Goal: Find specific page/section: Find specific page/section

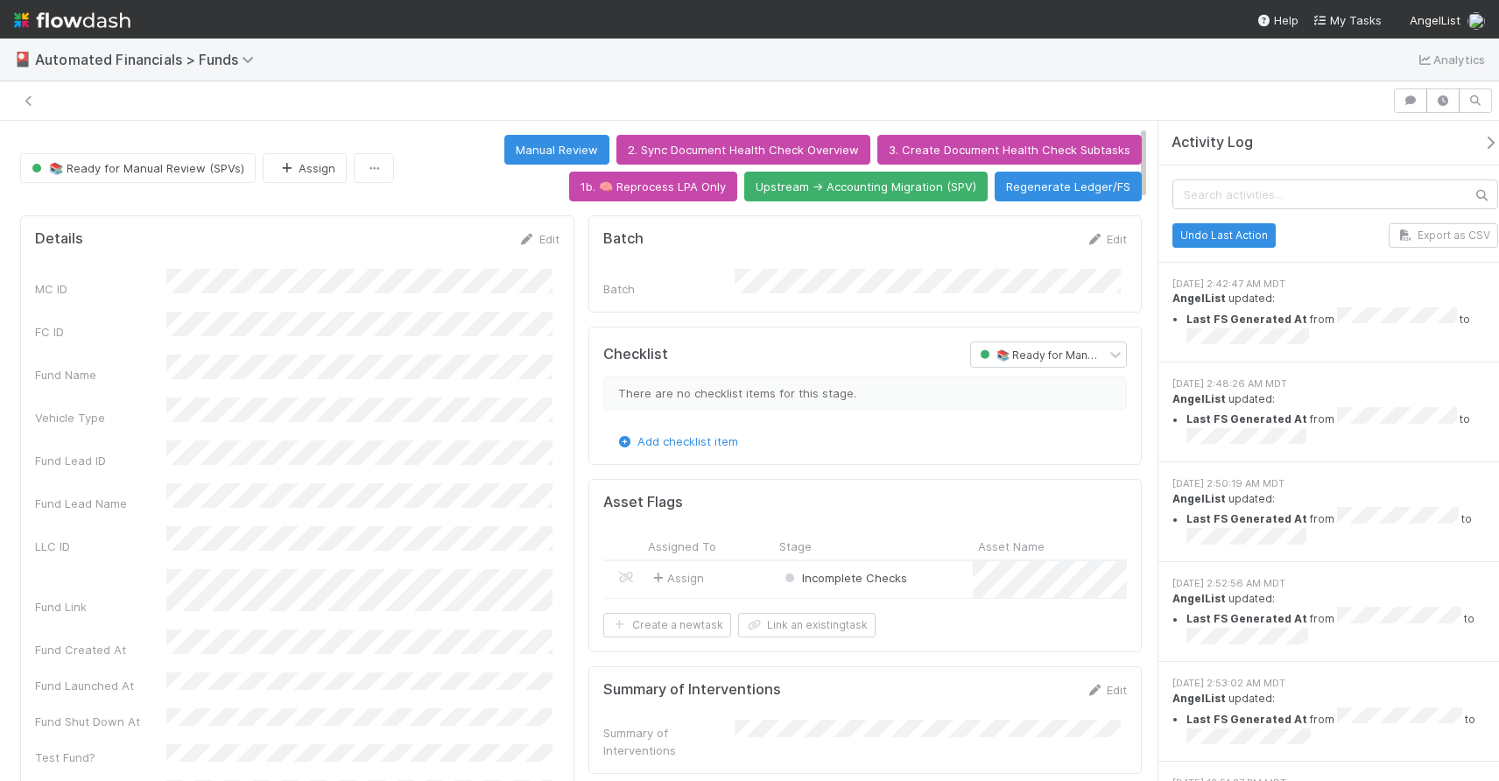
scroll to position [39, 0]
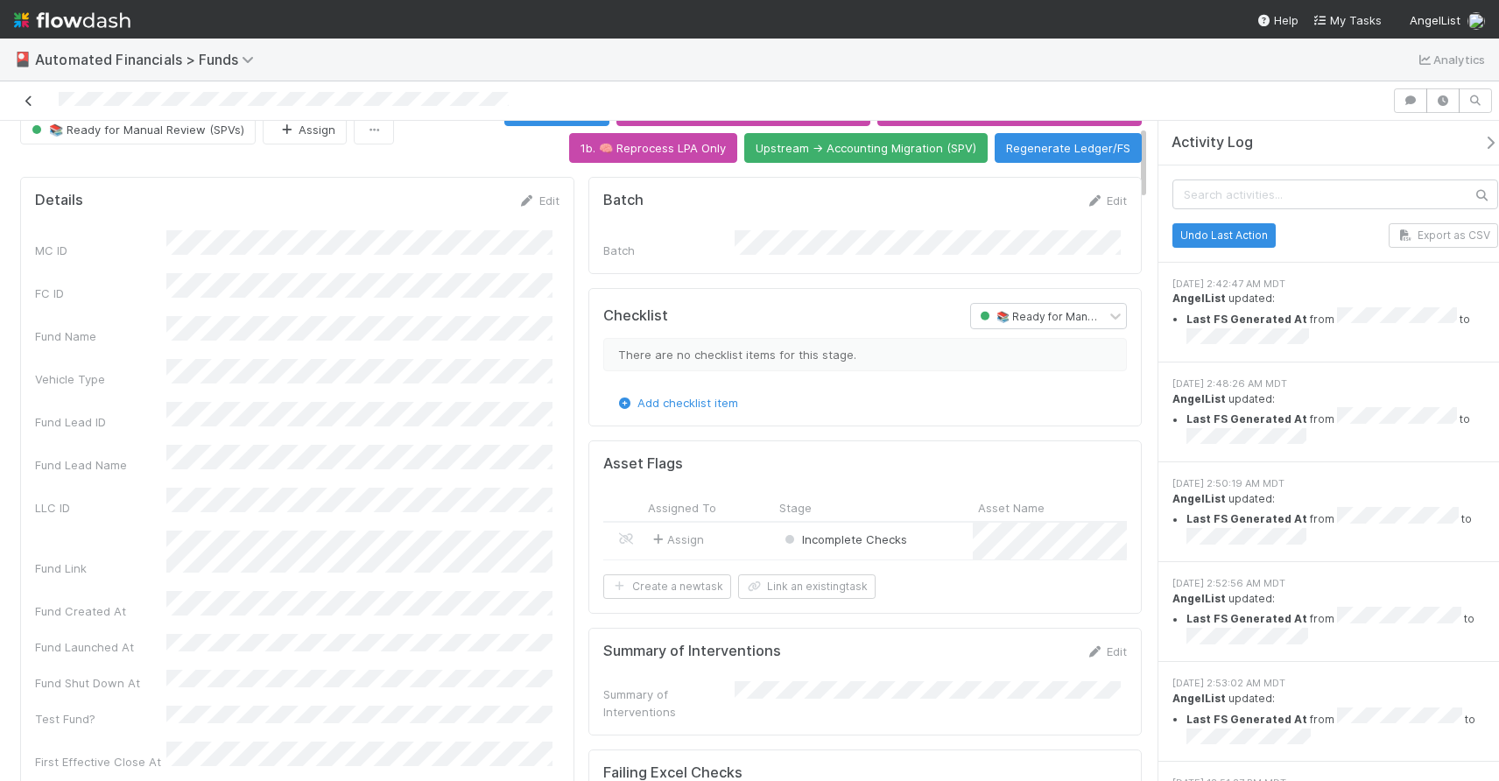
click at [36, 101] on icon at bounding box center [29, 100] width 18 height 11
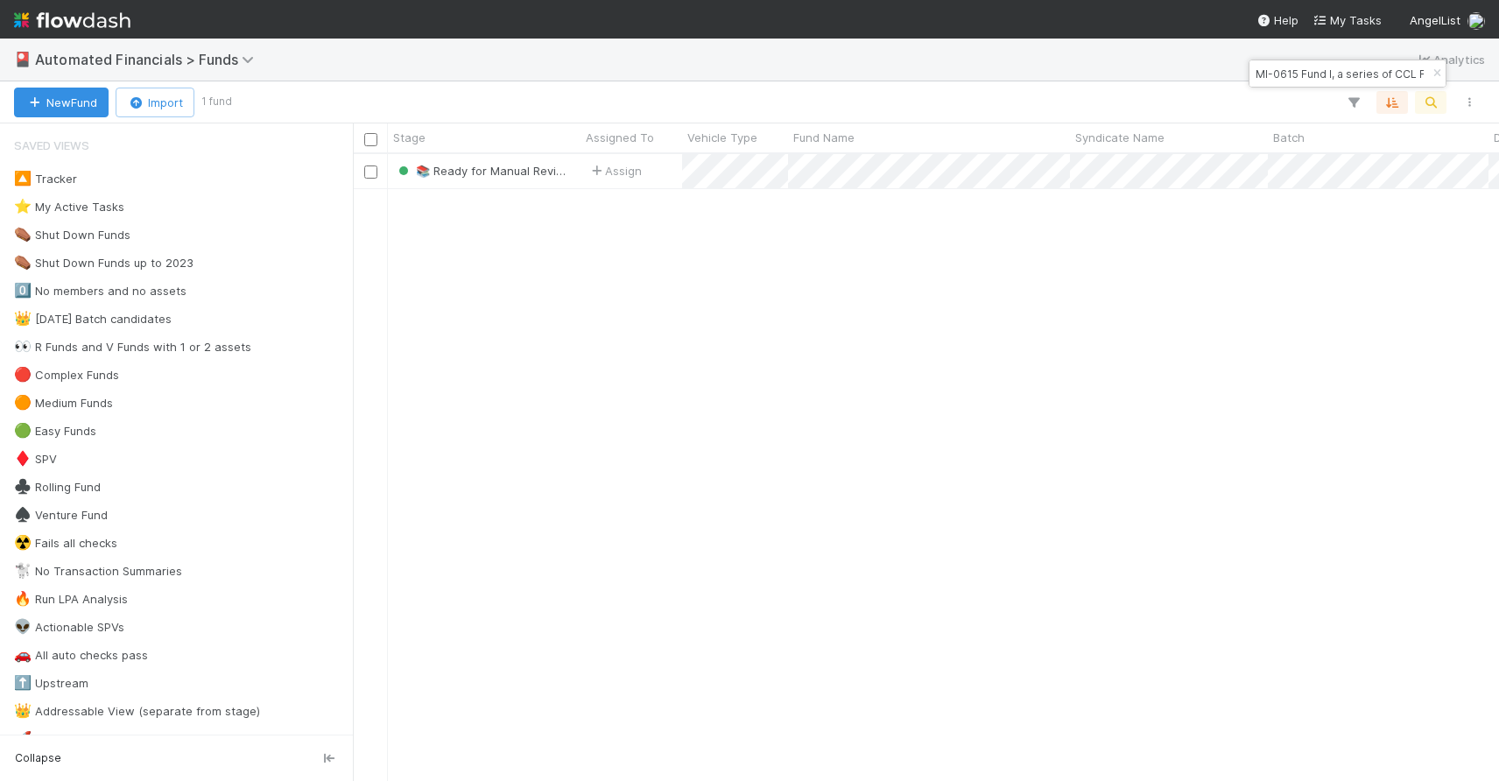
scroll to position [614, 1133]
click at [1438, 75] on icon "button" at bounding box center [1437, 73] width 18 height 11
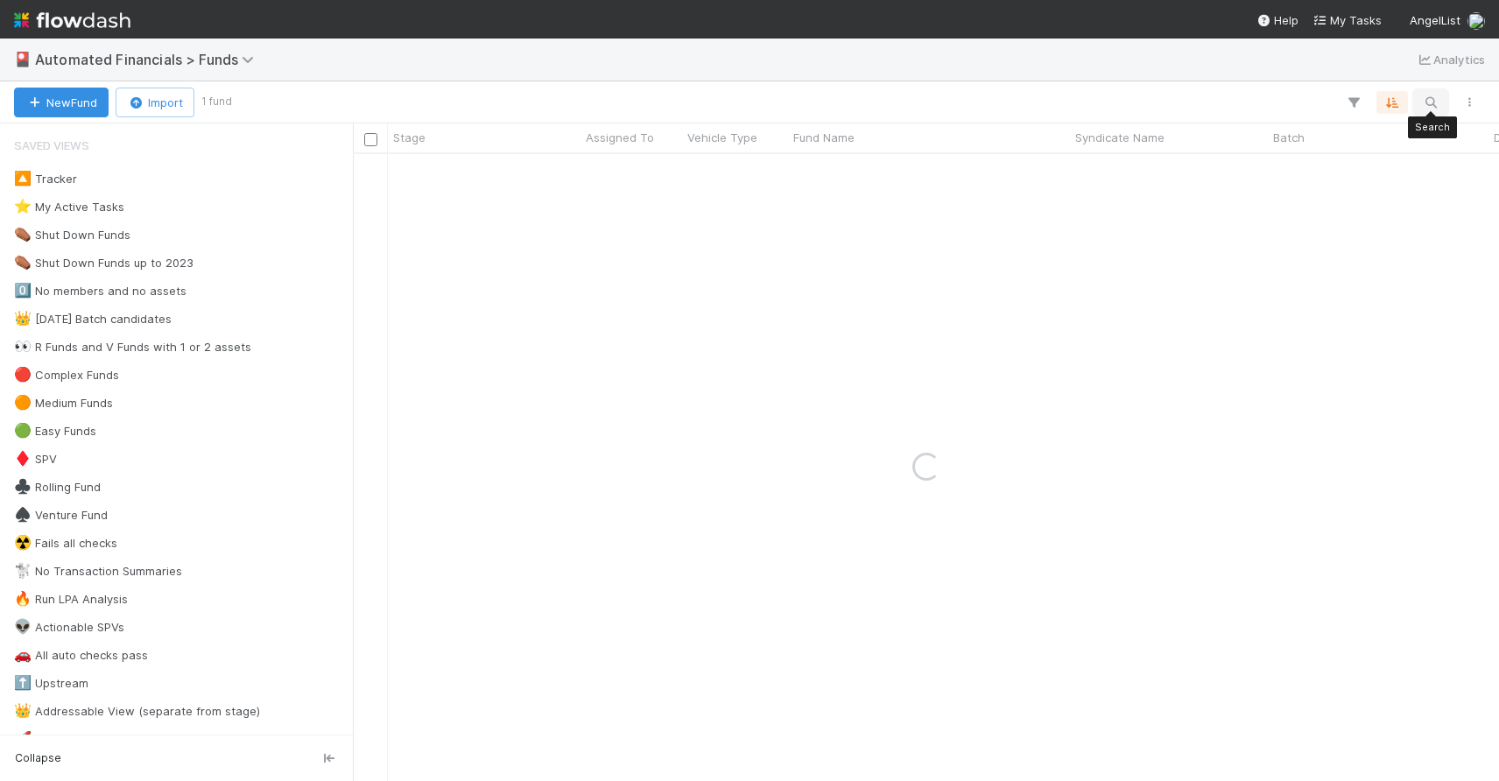
click at [1432, 102] on icon "button" at bounding box center [1431, 103] width 18 height 16
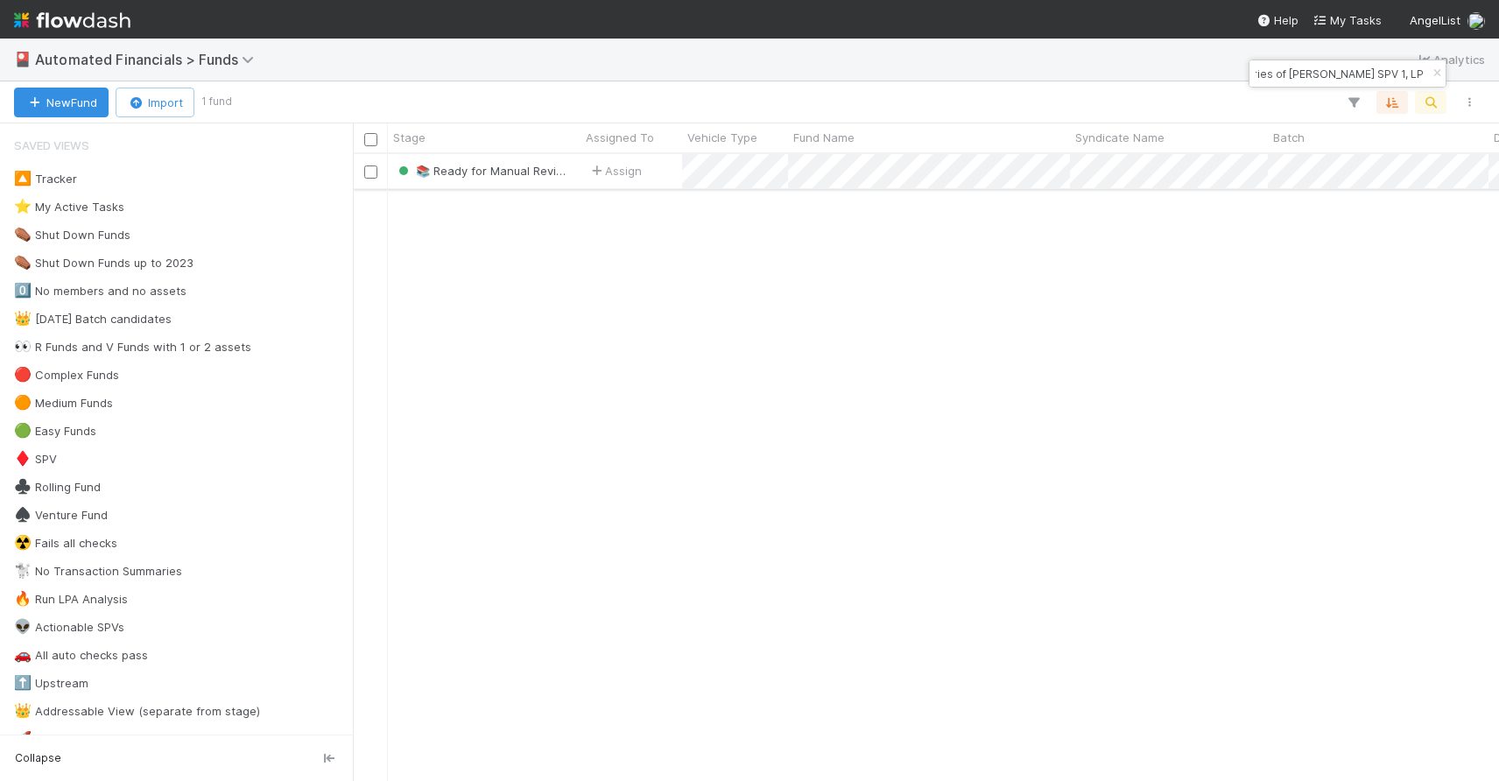
type input "CH-0208 Fund I, a series of [PERSON_NAME] SPV 1, LP"
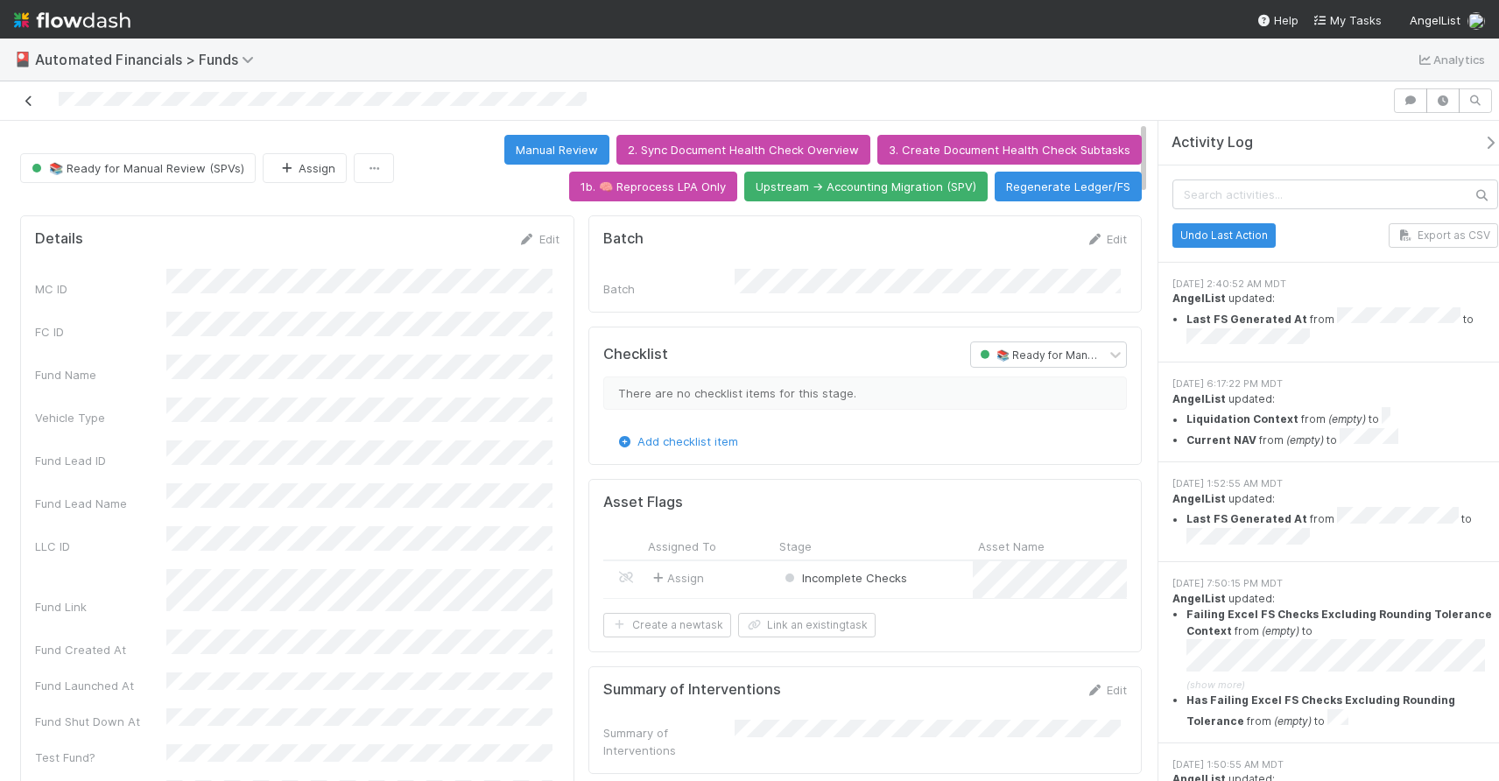
click at [28, 102] on icon at bounding box center [29, 100] width 18 height 11
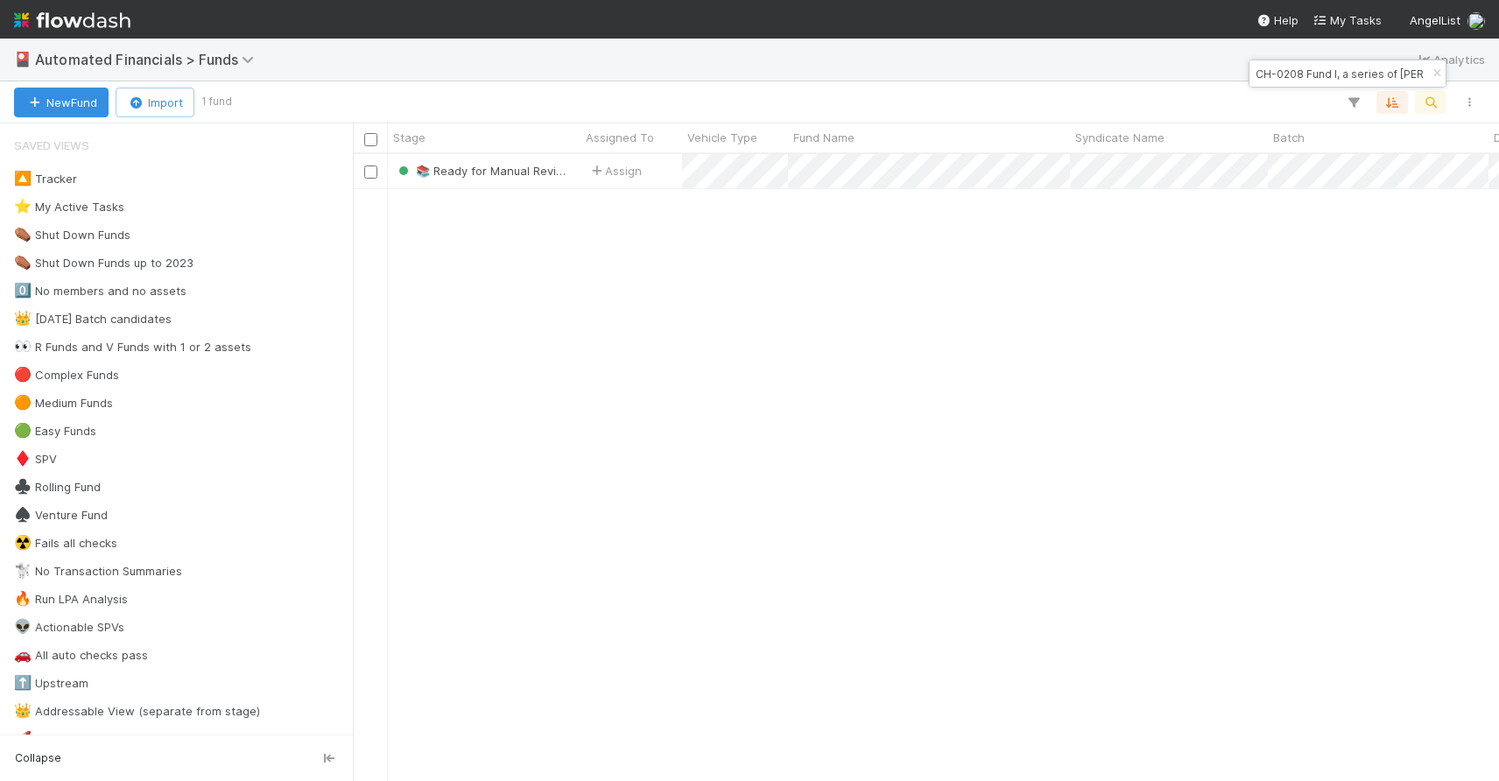
scroll to position [614, 1133]
click at [1434, 72] on icon "button" at bounding box center [1437, 73] width 18 height 11
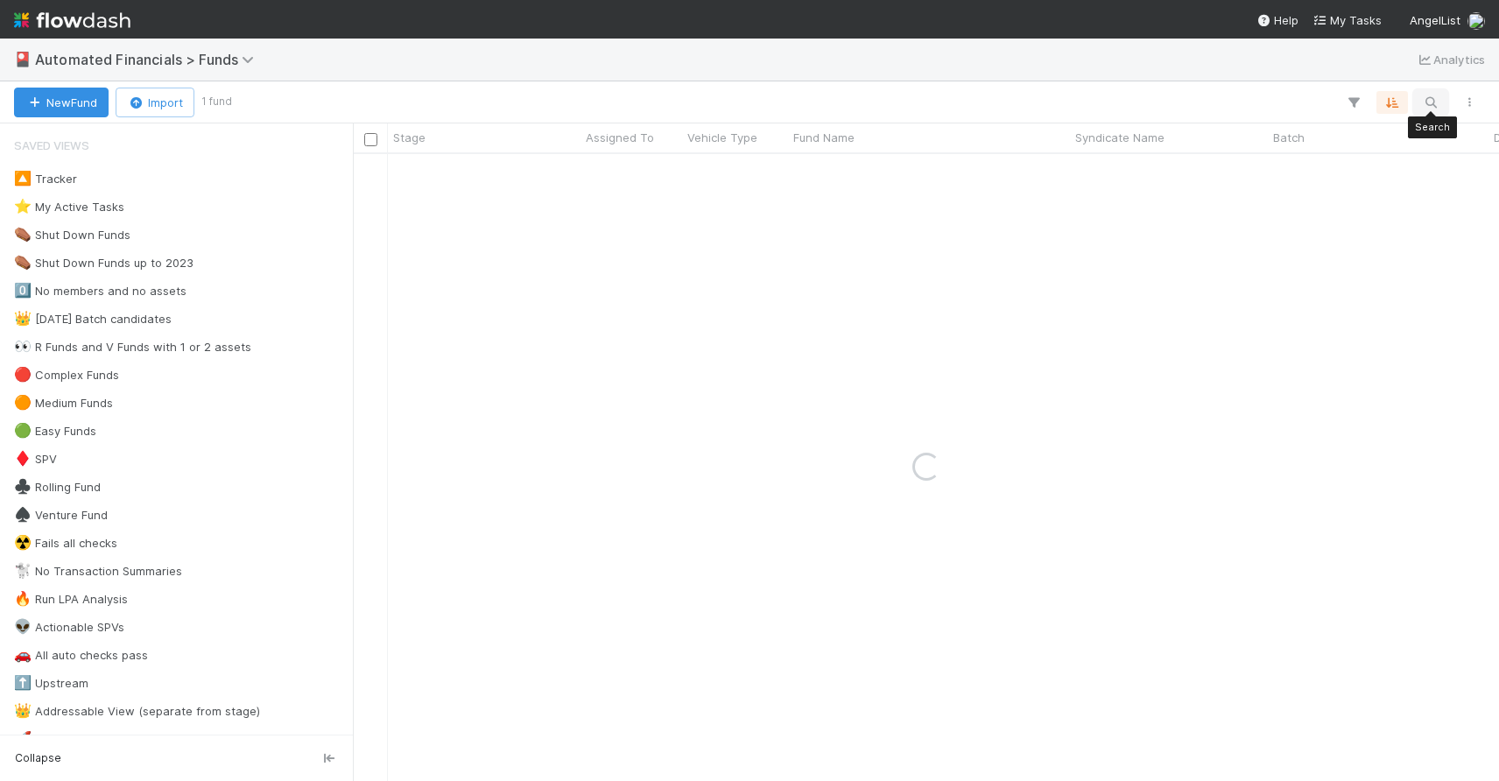
click at [1435, 97] on icon "button" at bounding box center [1431, 103] width 18 height 16
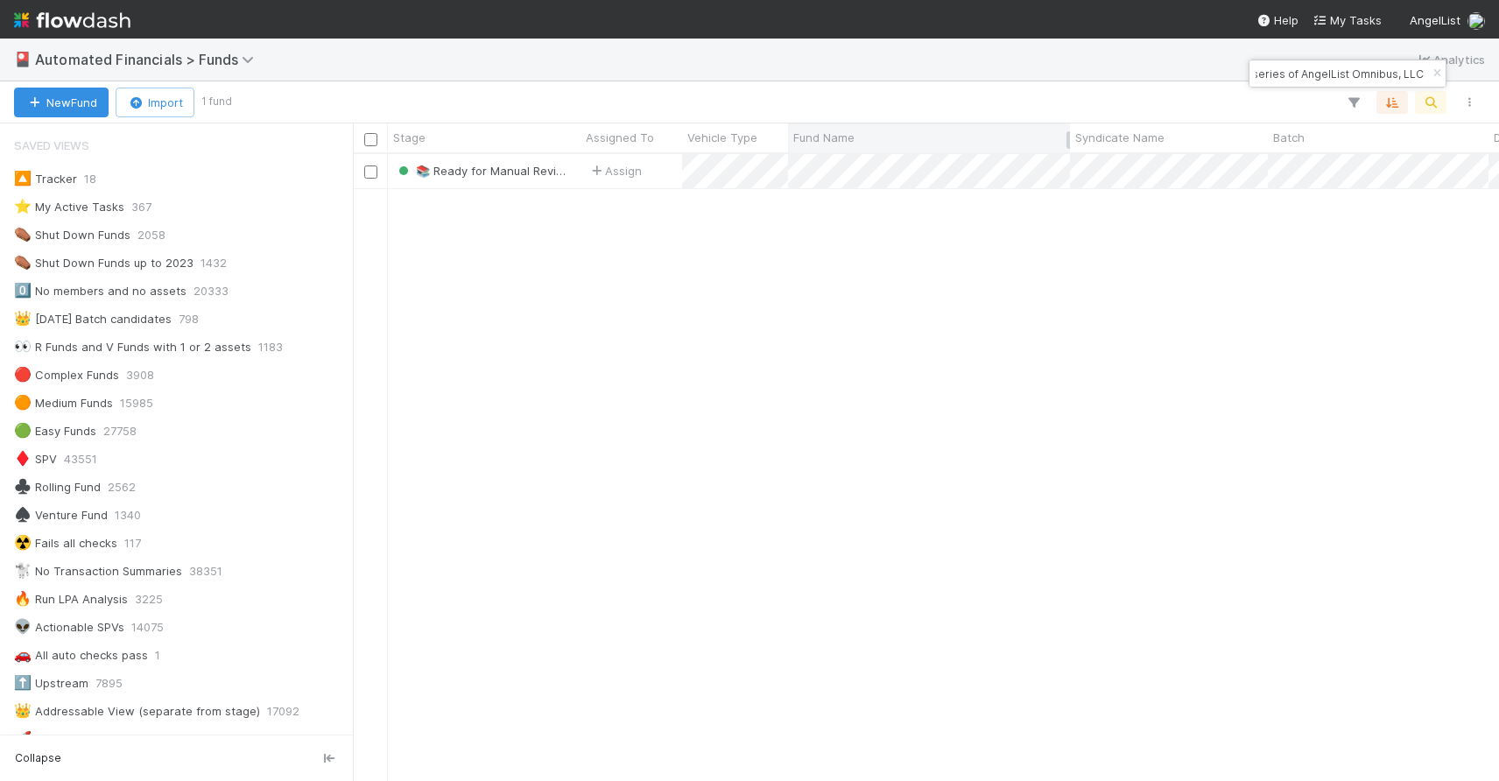
type input "A-PXB-37-Fund, a series of AngelList Omnibus, LLC"
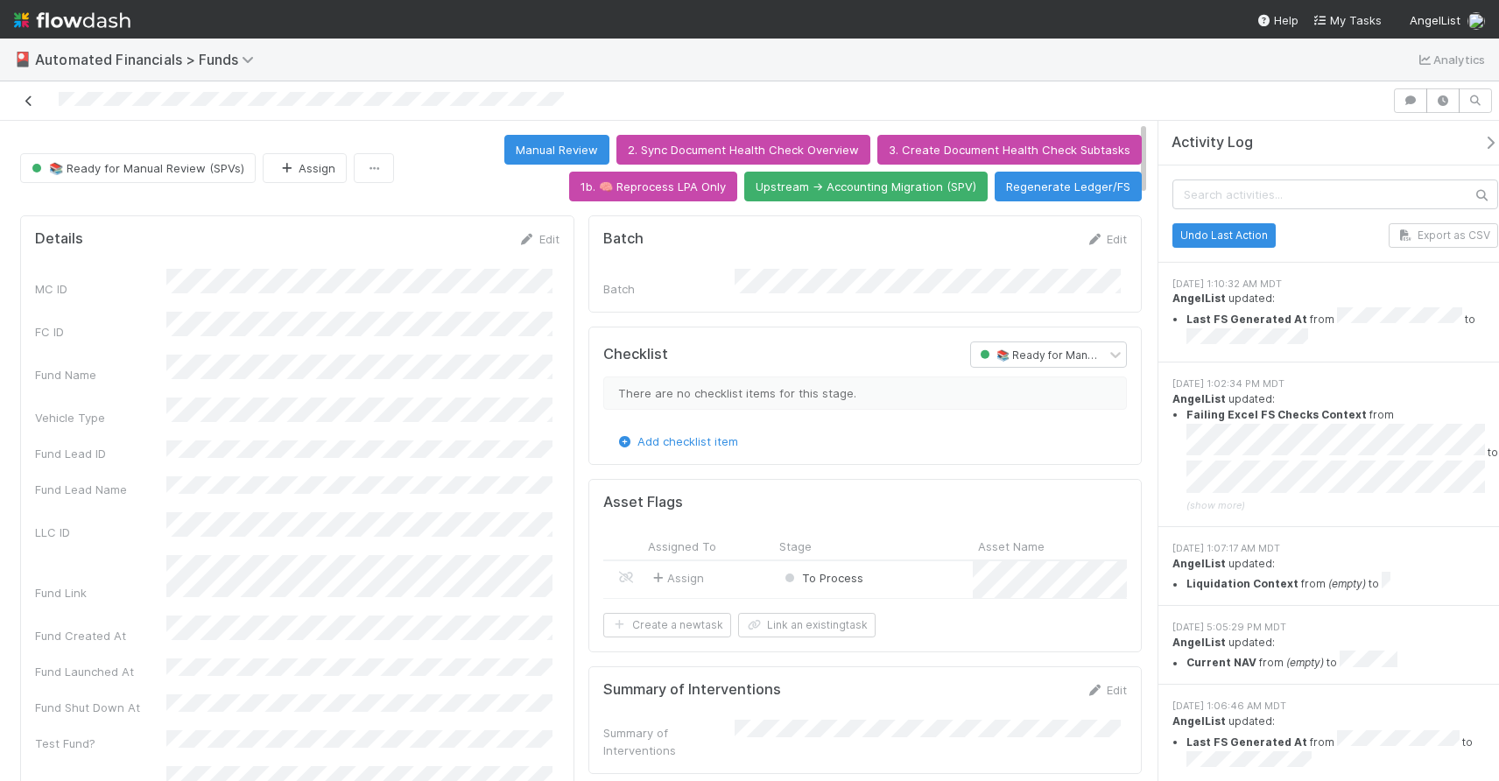
click at [33, 105] on icon at bounding box center [29, 100] width 18 height 11
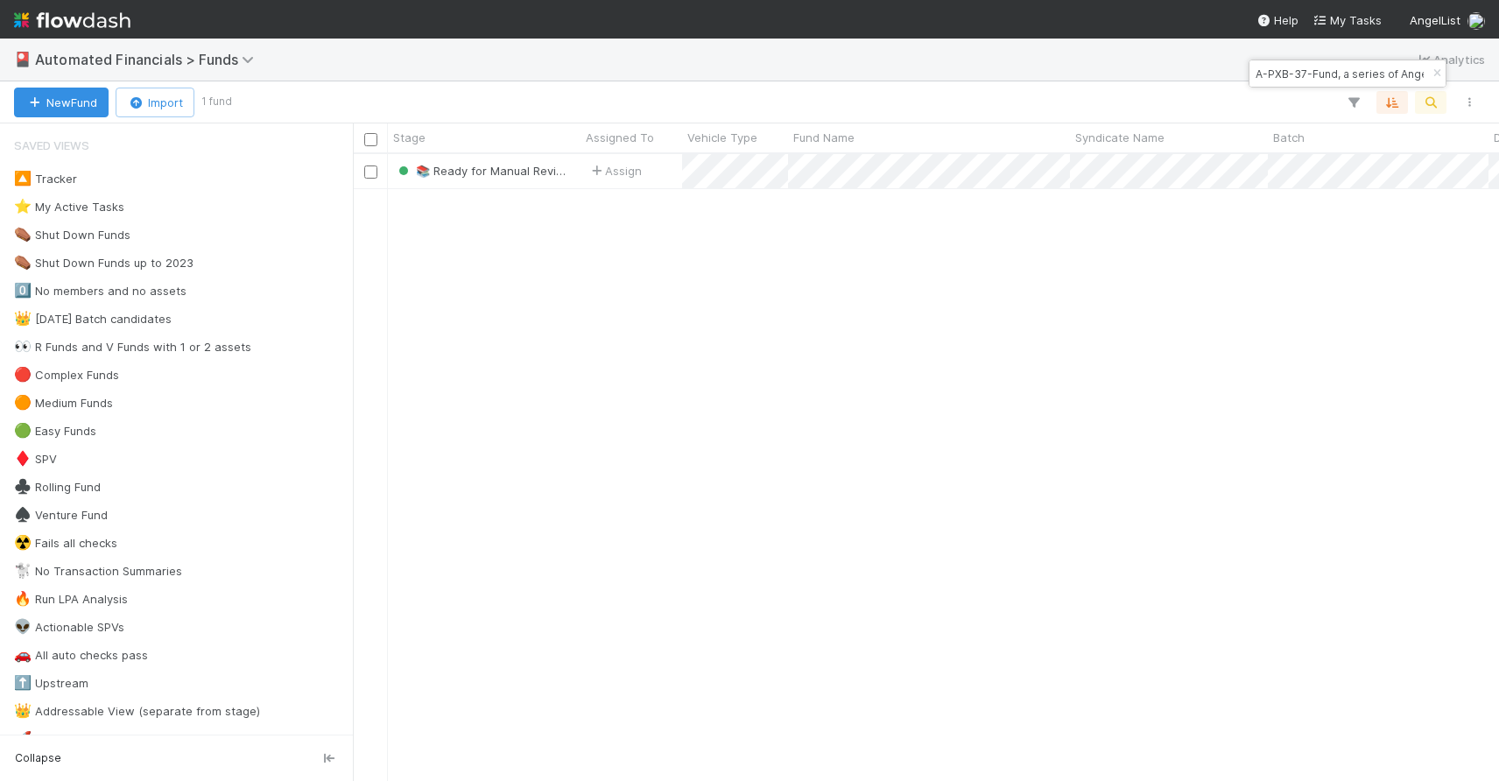
scroll to position [614, 1133]
click at [1435, 77] on icon "button" at bounding box center [1437, 73] width 18 height 11
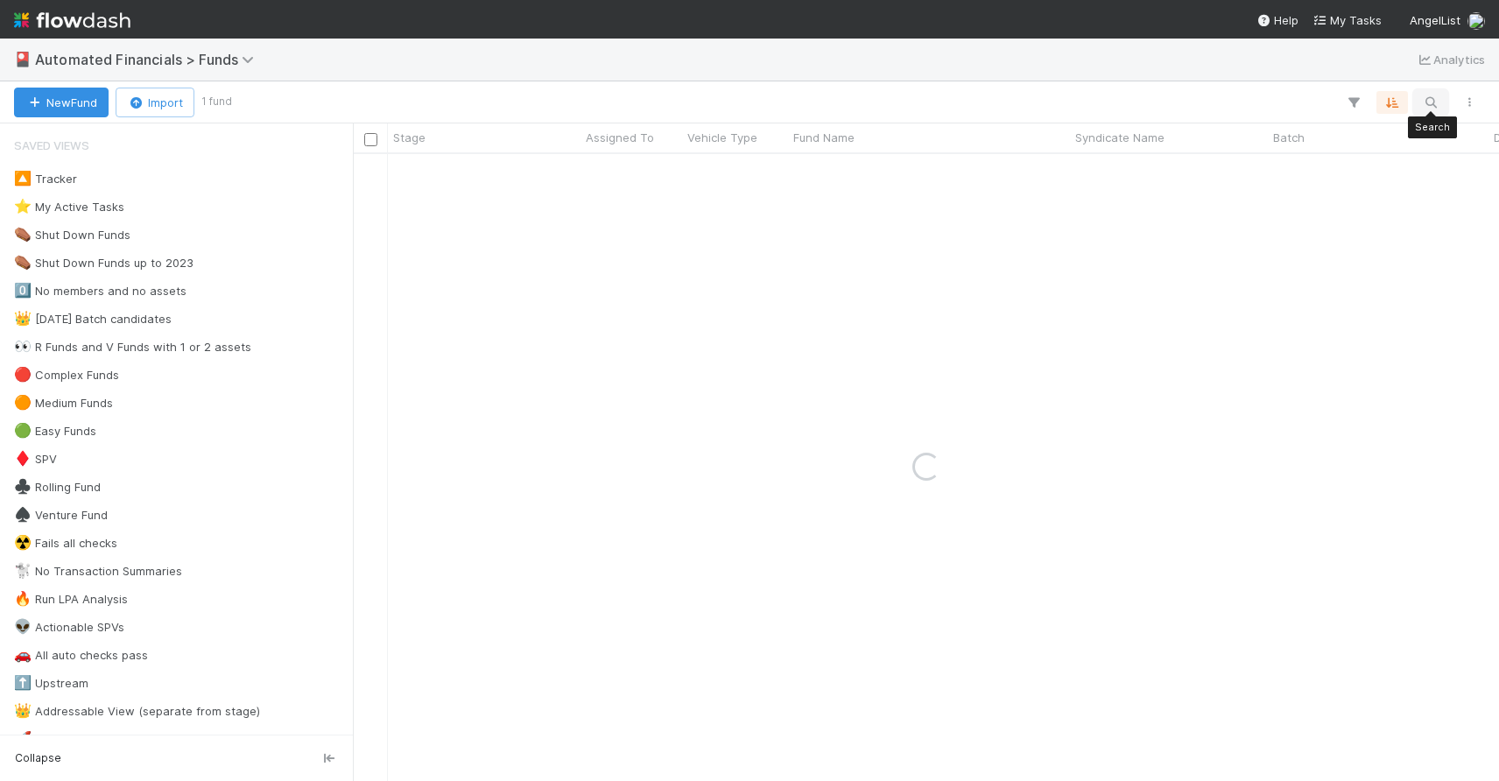
click at [1433, 97] on icon "button" at bounding box center [1431, 103] width 18 height 16
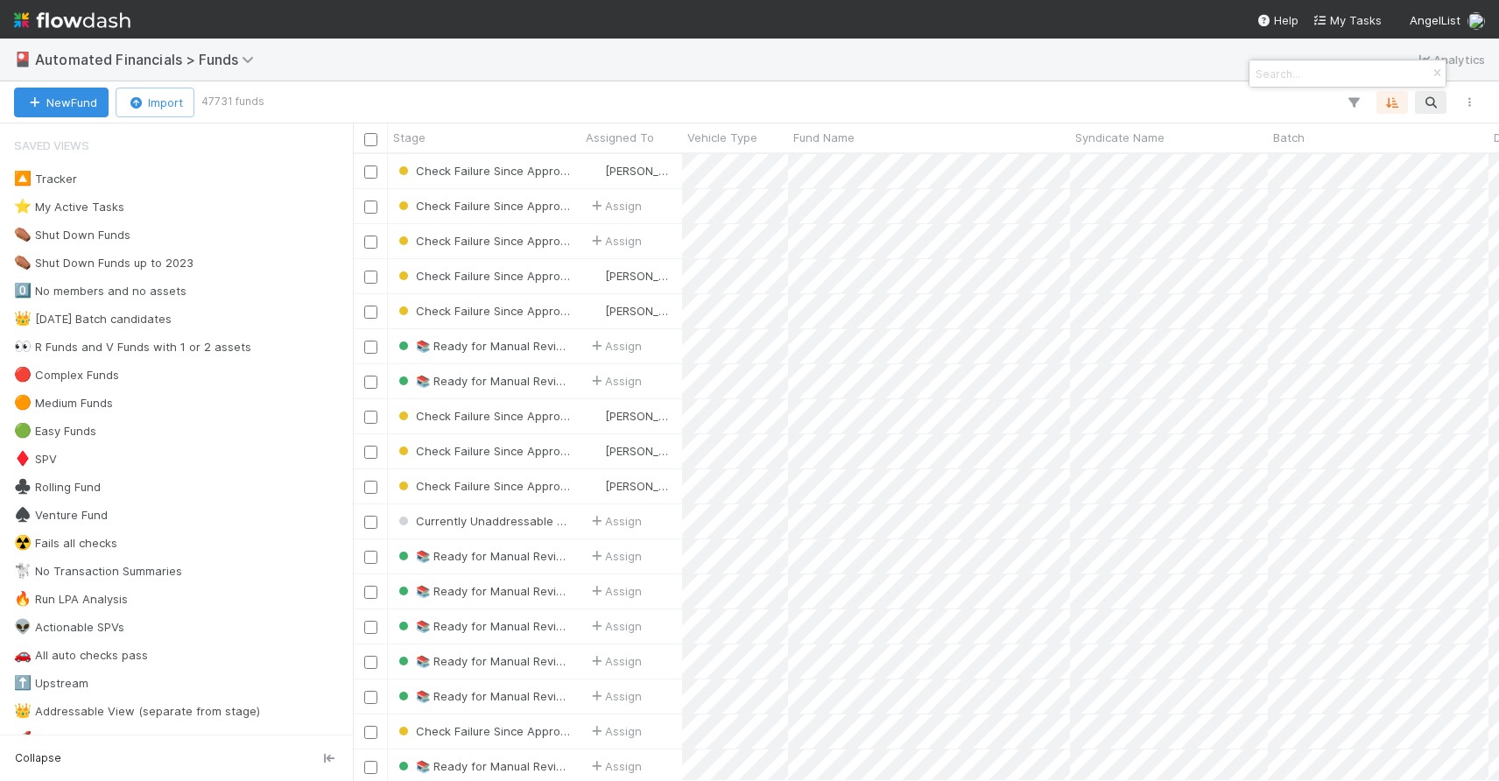
click at [1297, 76] on input at bounding box center [1339, 73] width 175 height 21
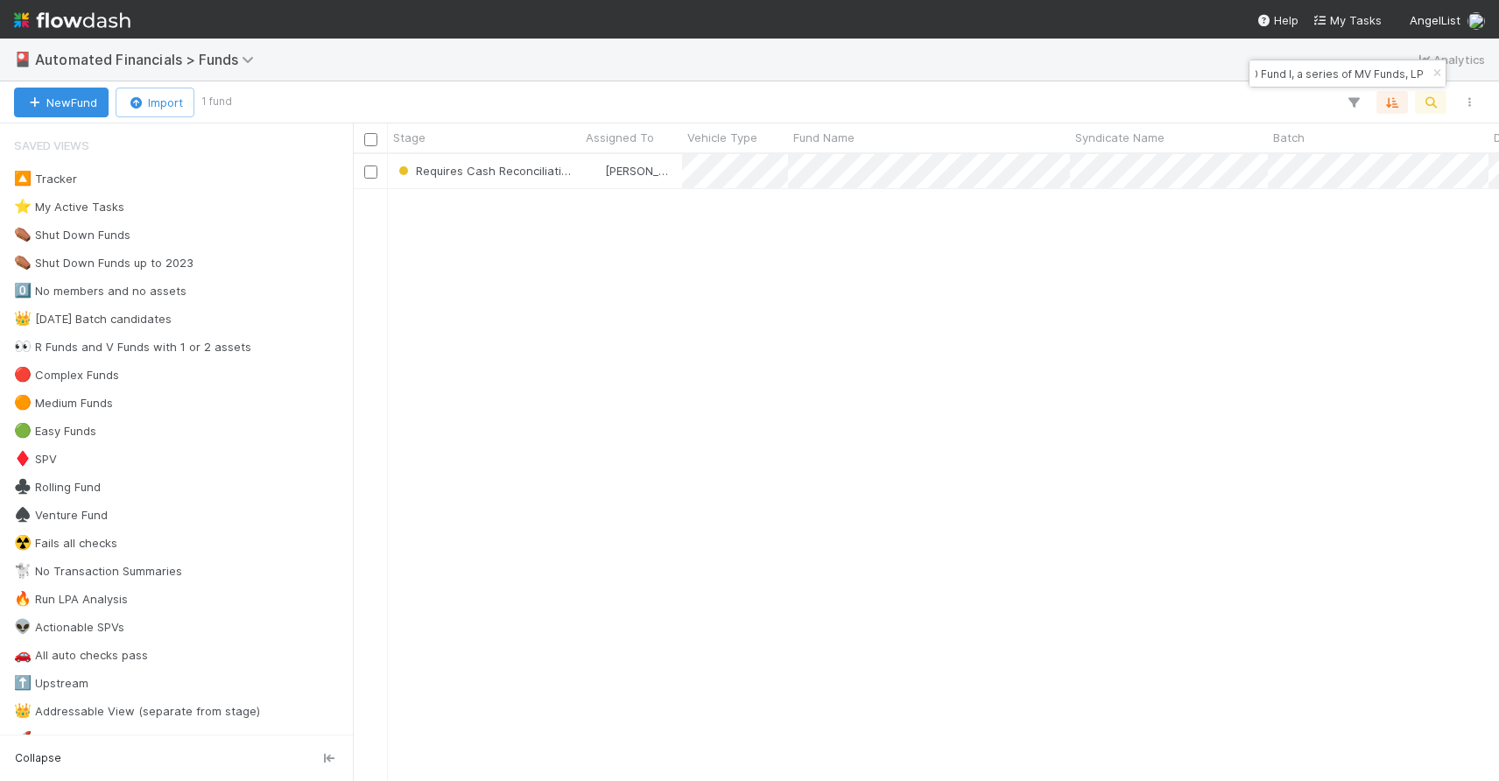
type input "IN-0510 Fund I, a series of MV Funds, LP"
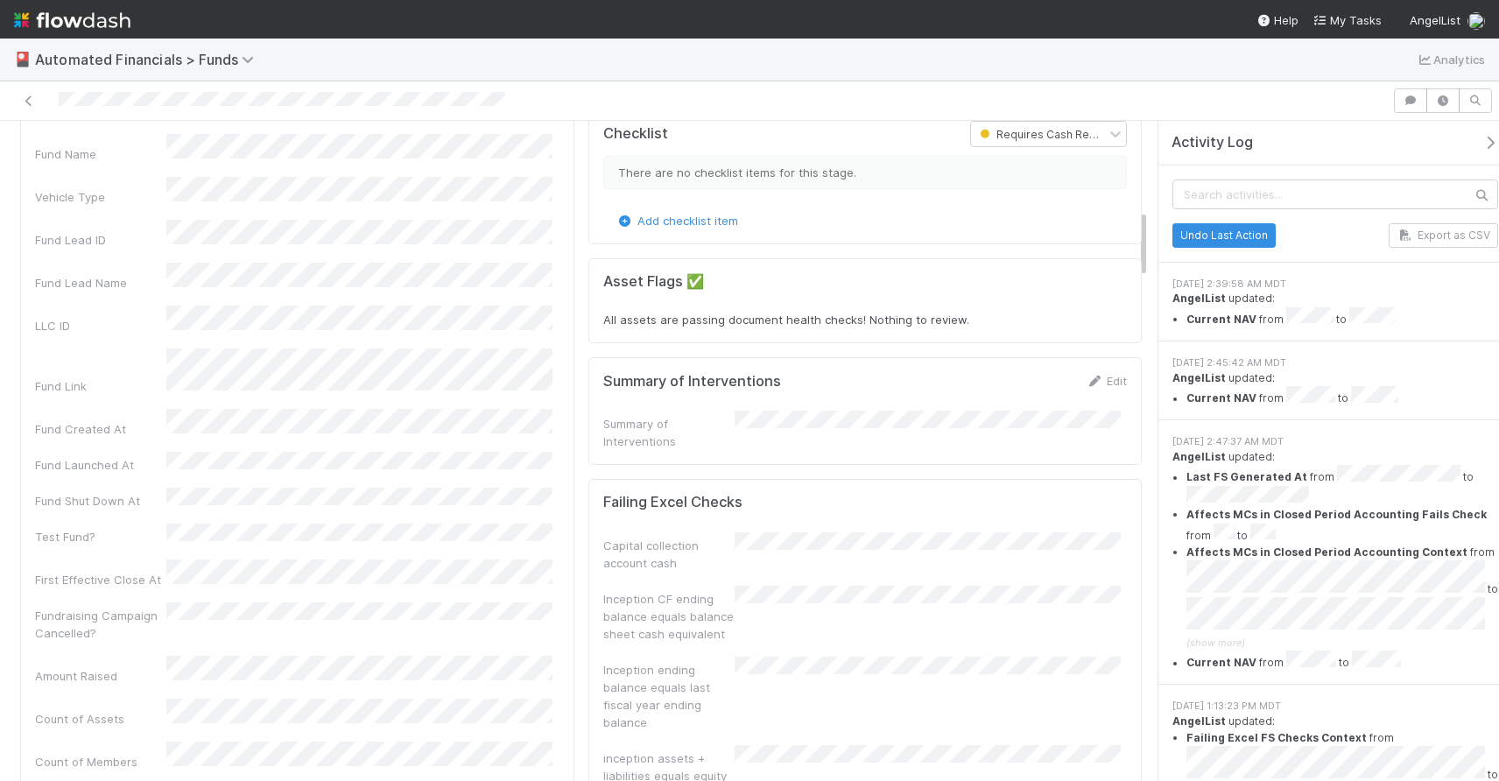
scroll to position [880, 0]
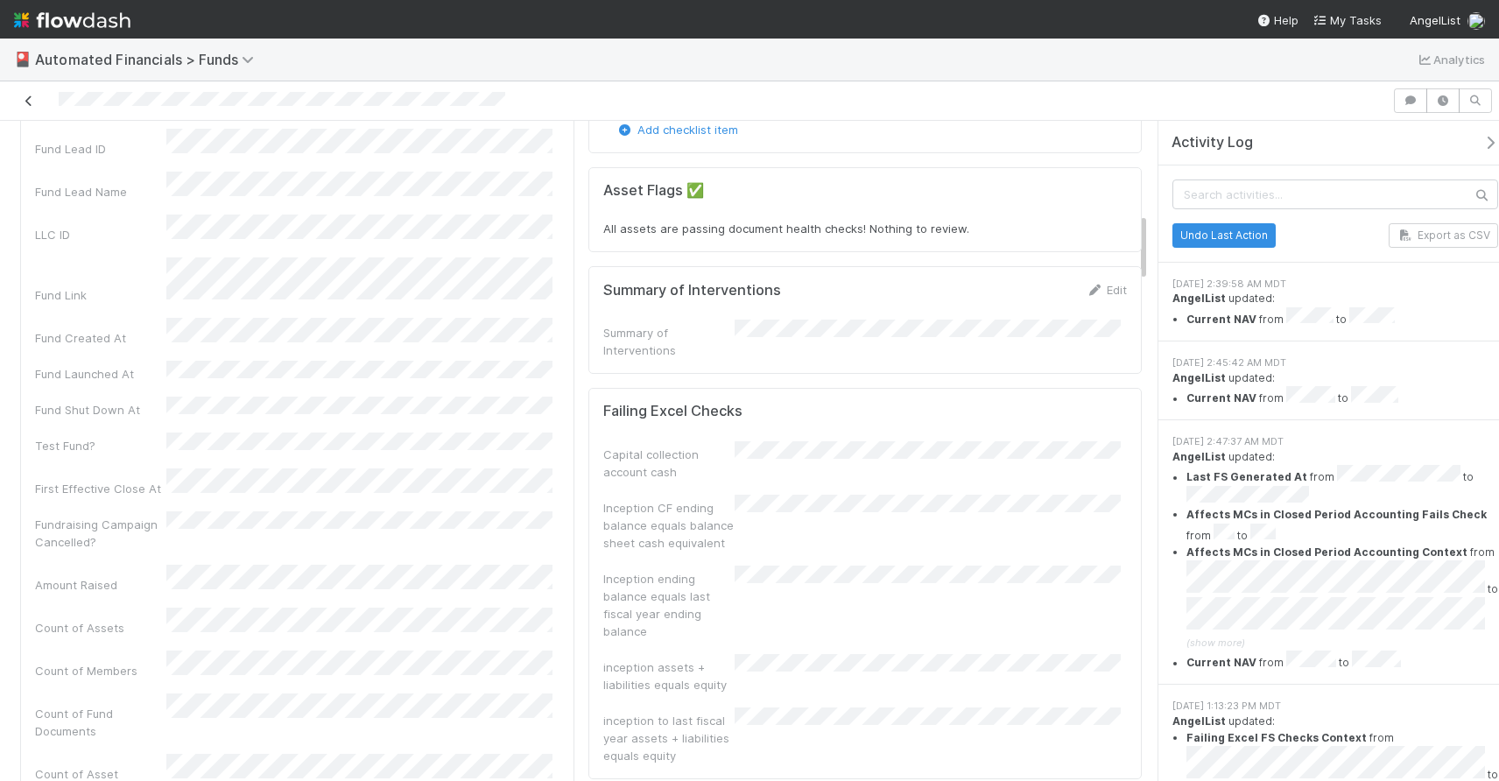
click at [25, 103] on icon at bounding box center [29, 100] width 18 height 11
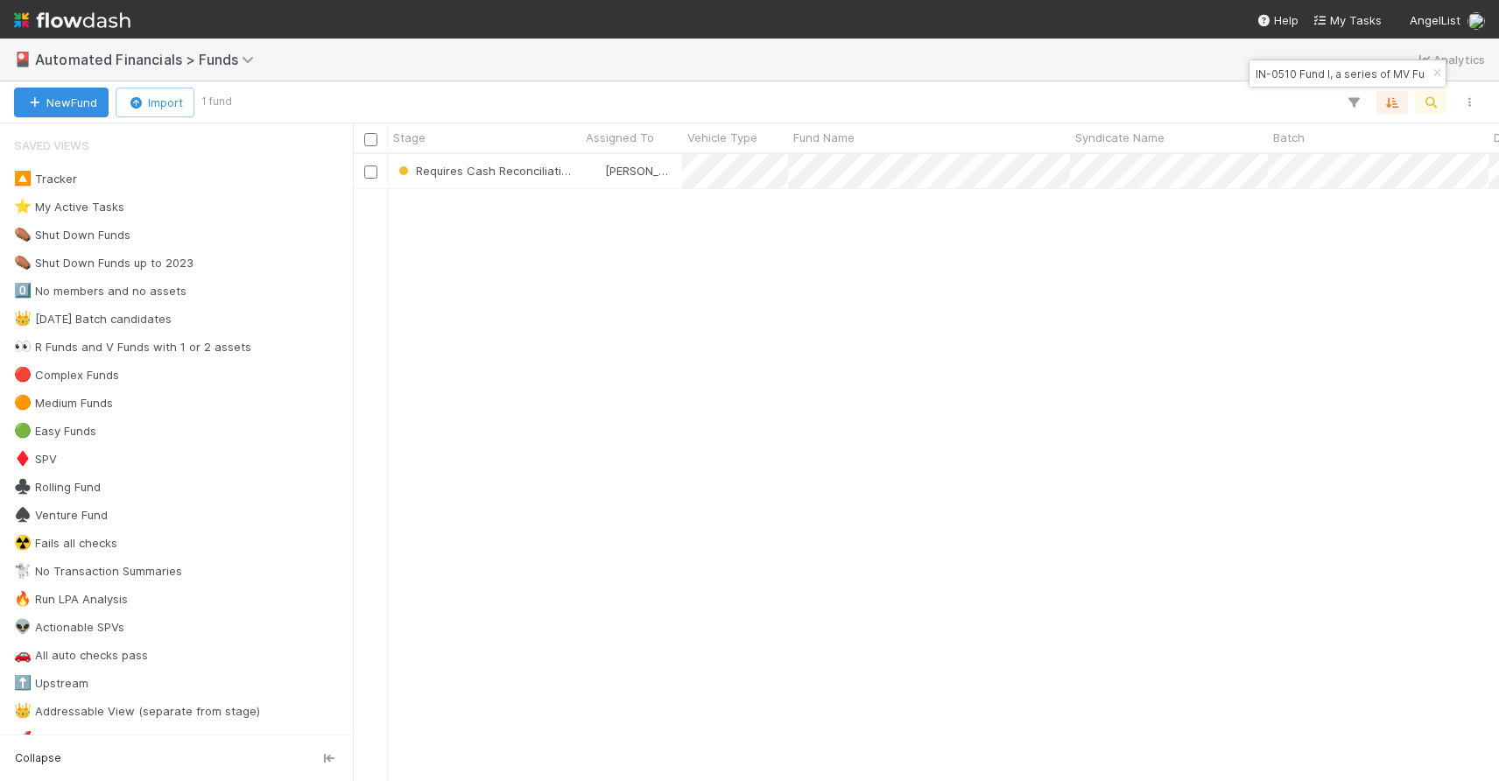
scroll to position [614, 1133]
click at [1435, 72] on icon "button" at bounding box center [1437, 73] width 18 height 11
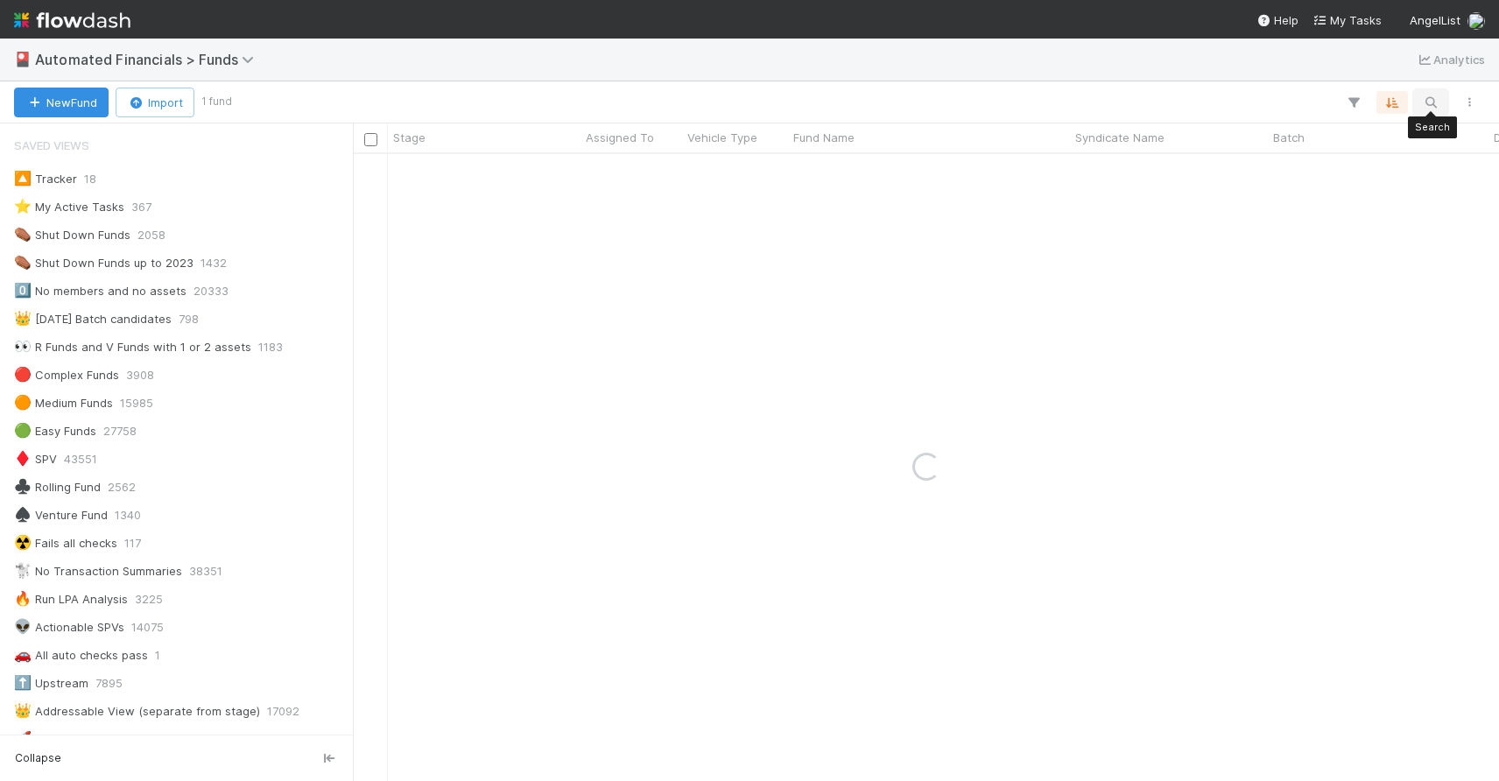
click at [1429, 96] on icon "button" at bounding box center [1431, 103] width 18 height 16
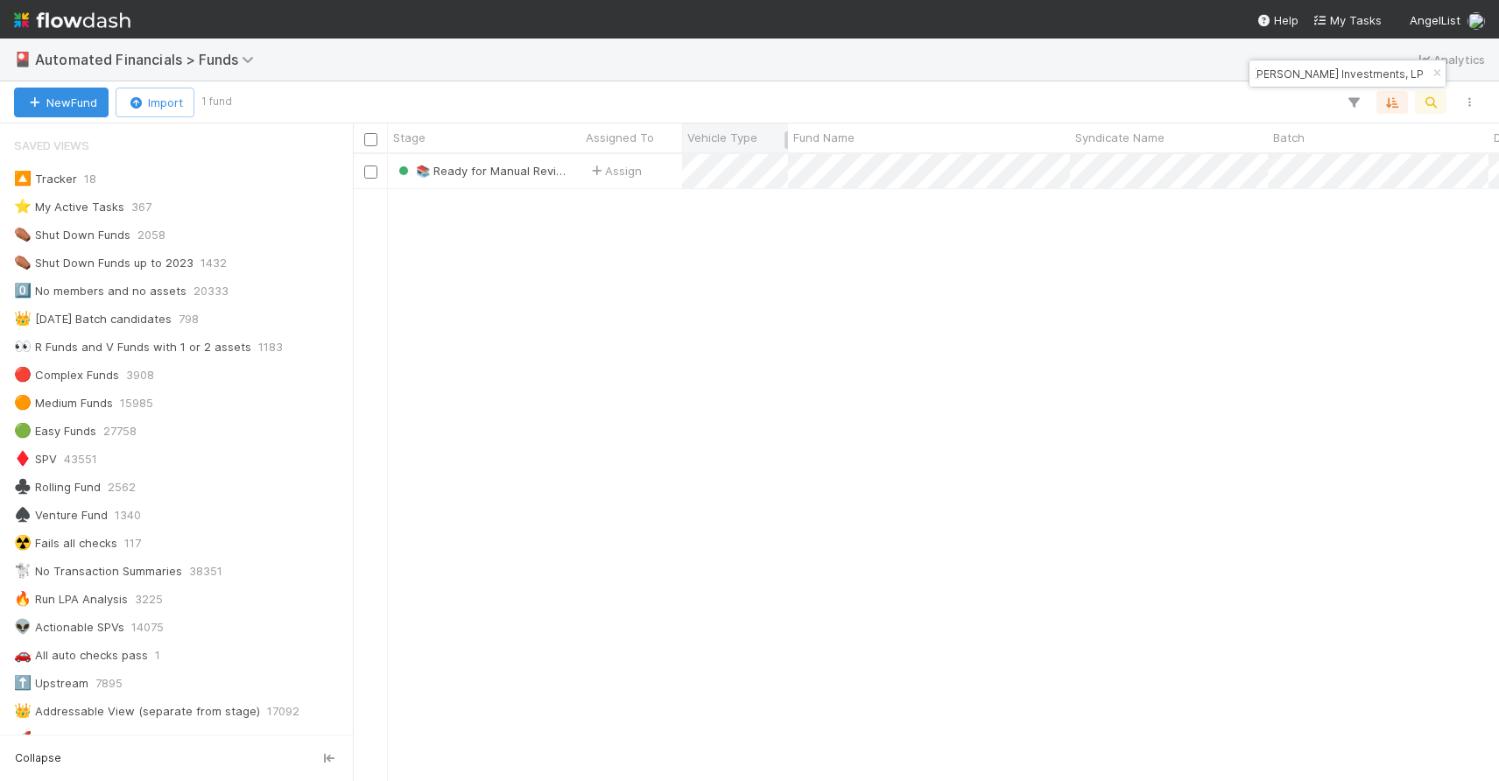
type input "DE-0730 Fund I, a series of [PERSON_NAME] Investments, LP"
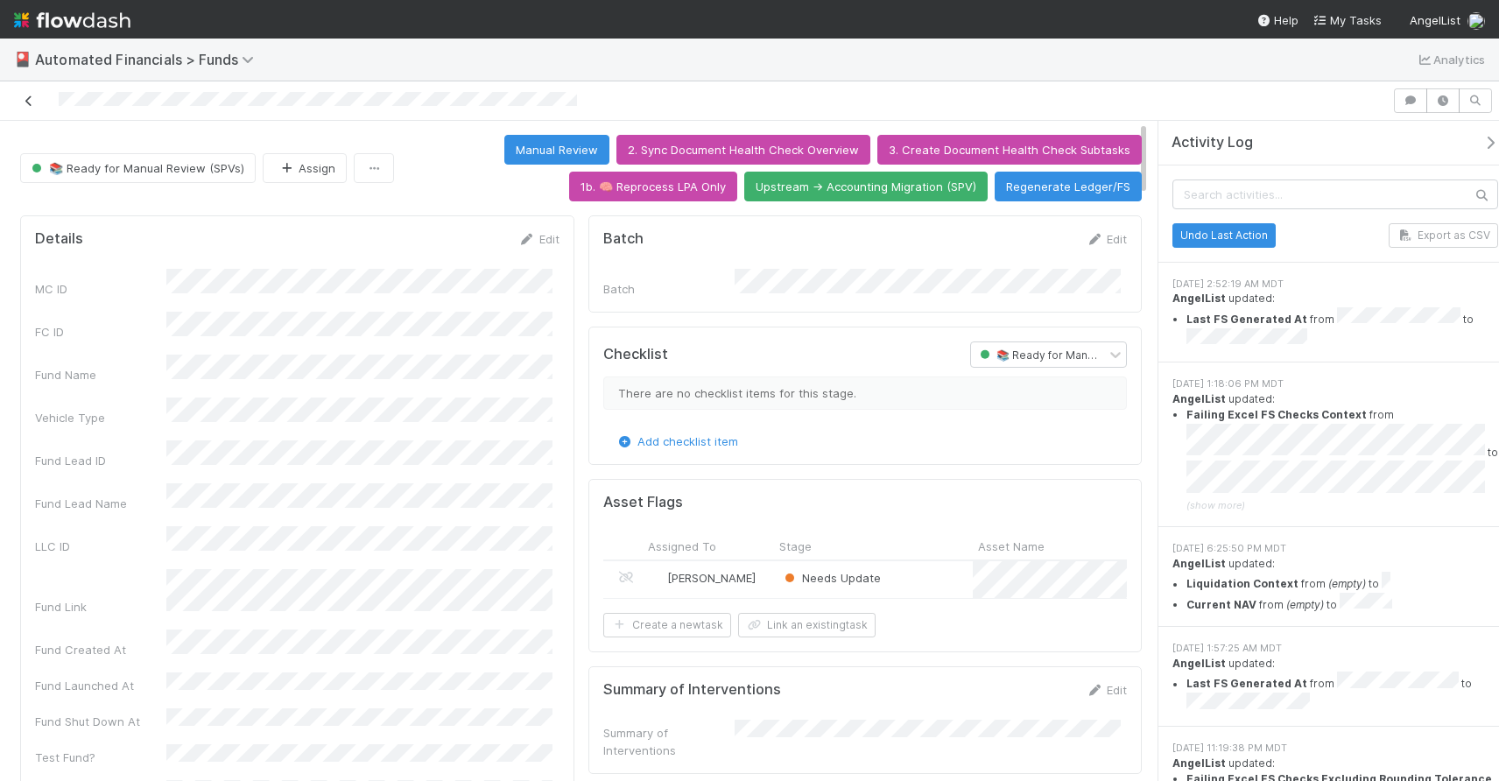
click at [34, 100] on icon at bounding box center [29, 100] width 18 height 11
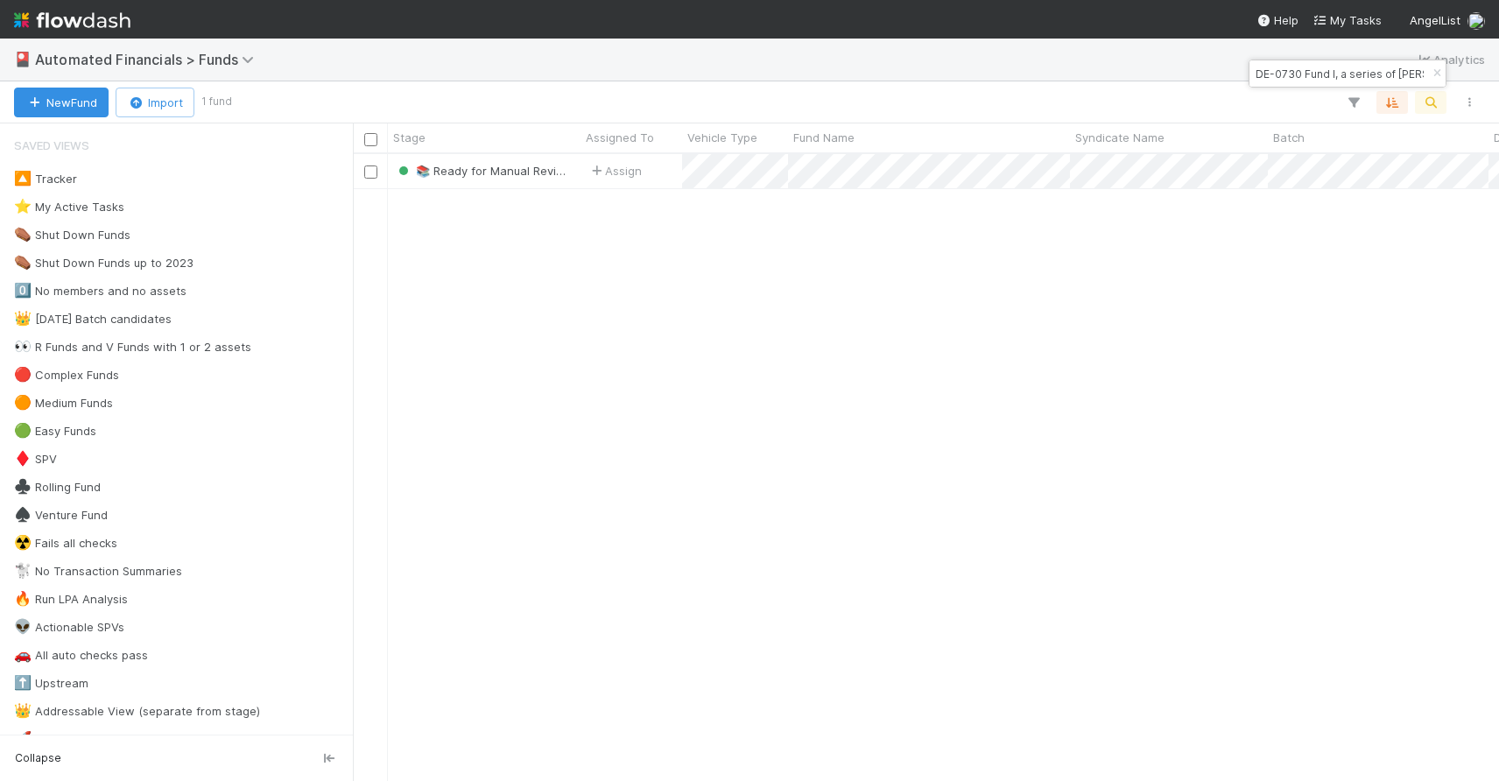
scroll to position [614, 1133]
click at [1435, 74] on icon "button" at bounding box center [1437, 73] width 18 height 11
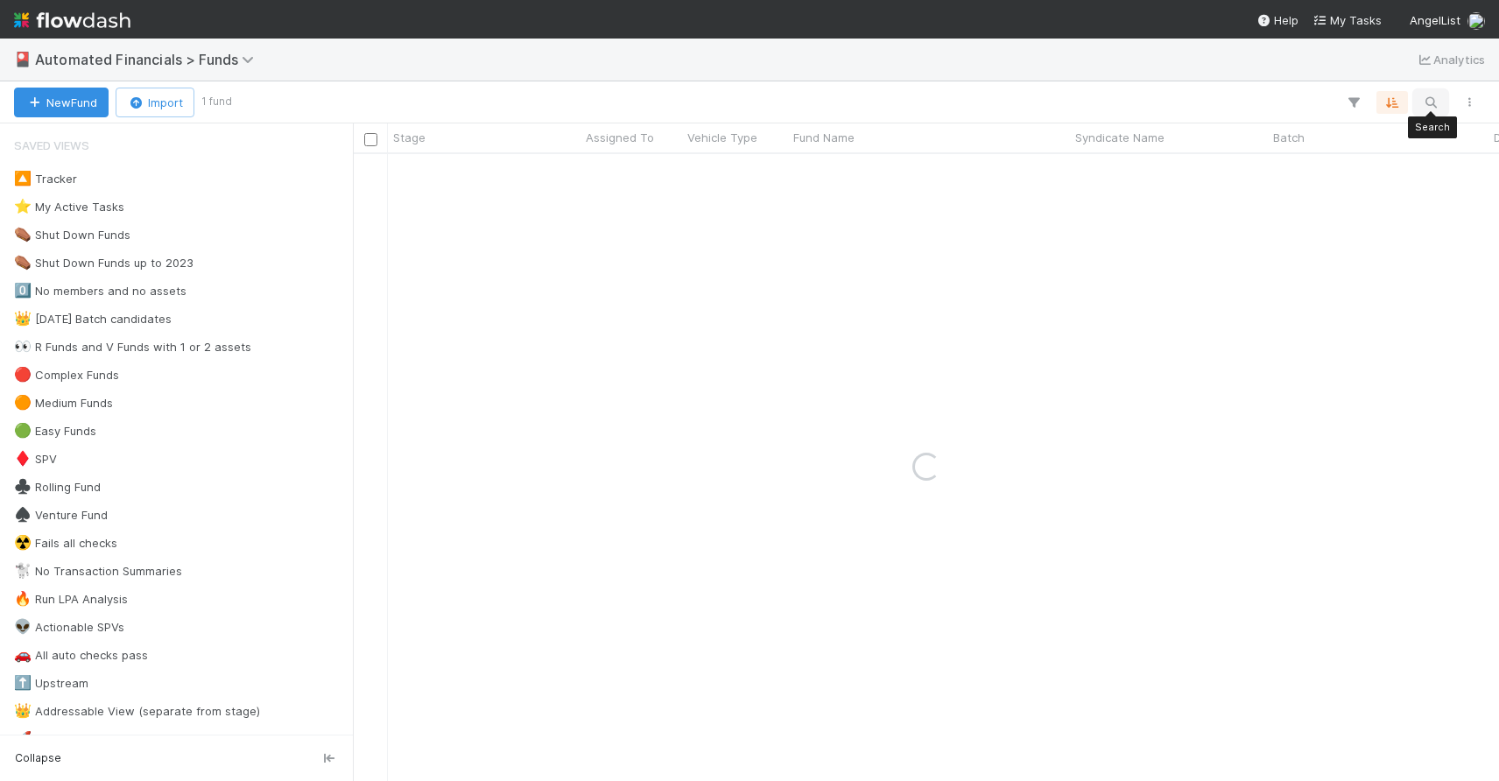
click at [1435, 103] on icon "button" at bounding box center [1431, 103] width 18 height 16
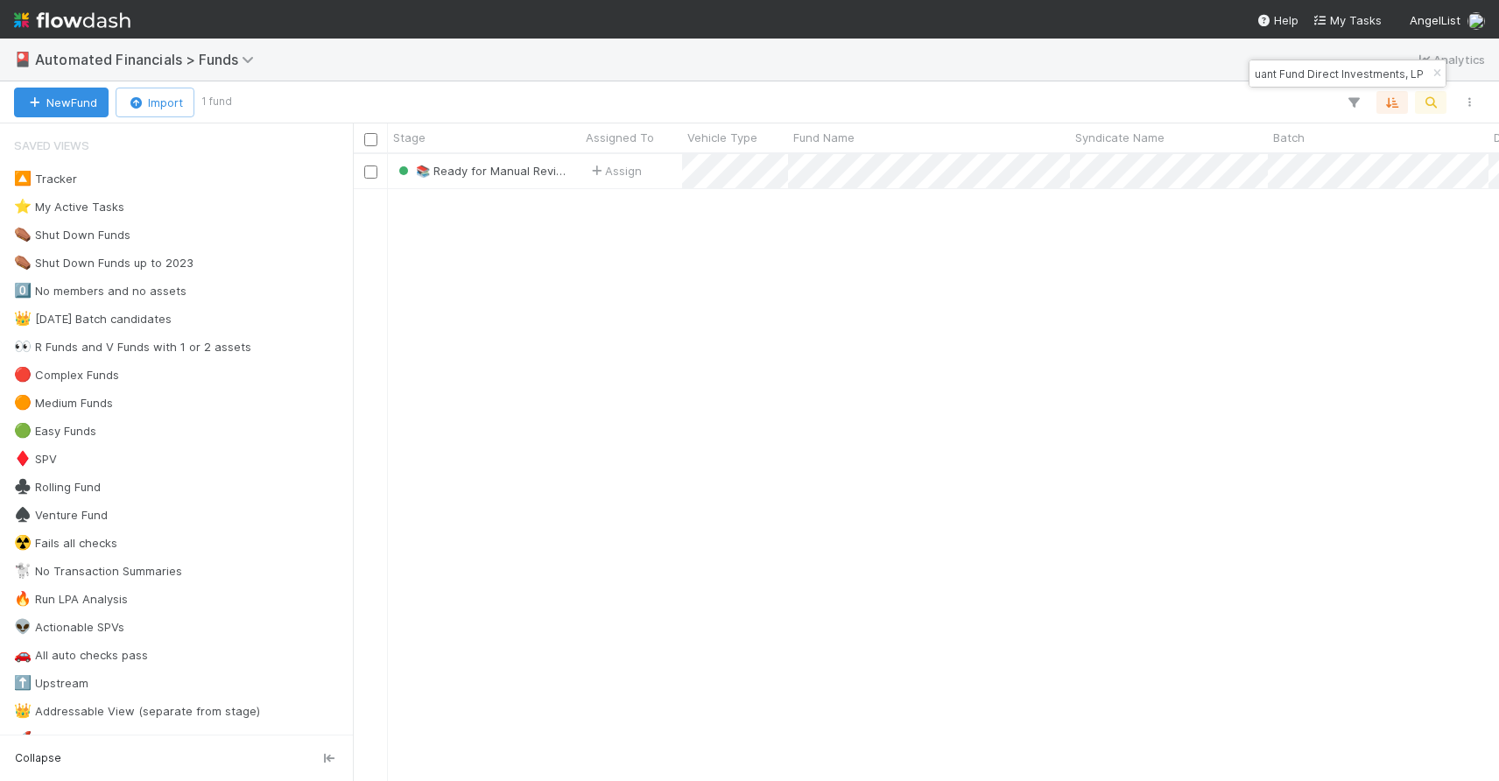
type input "VE-0210 Fund I, a series of AngelList Quant Fund Direct Investments, LP"
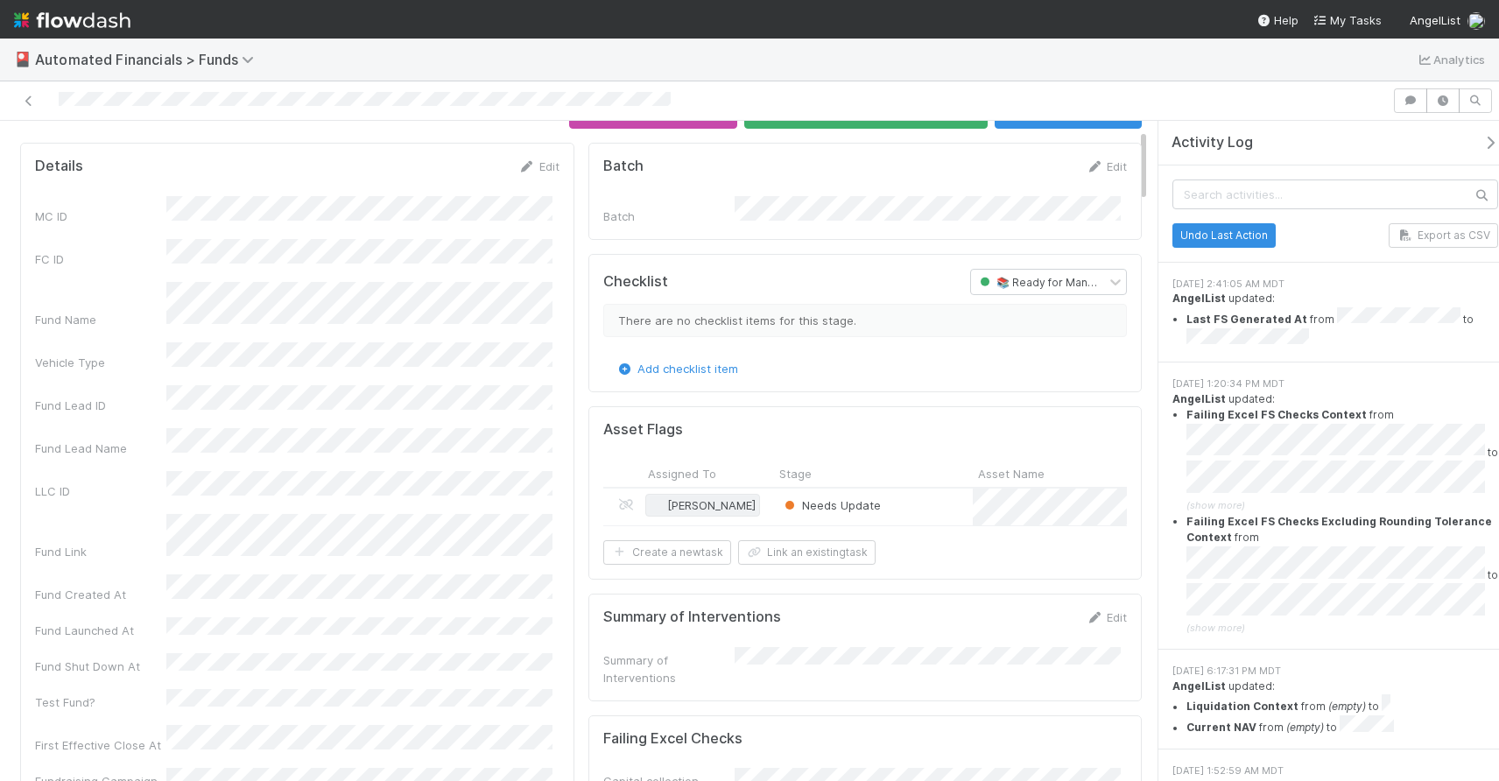
scroll to position [240, 0]
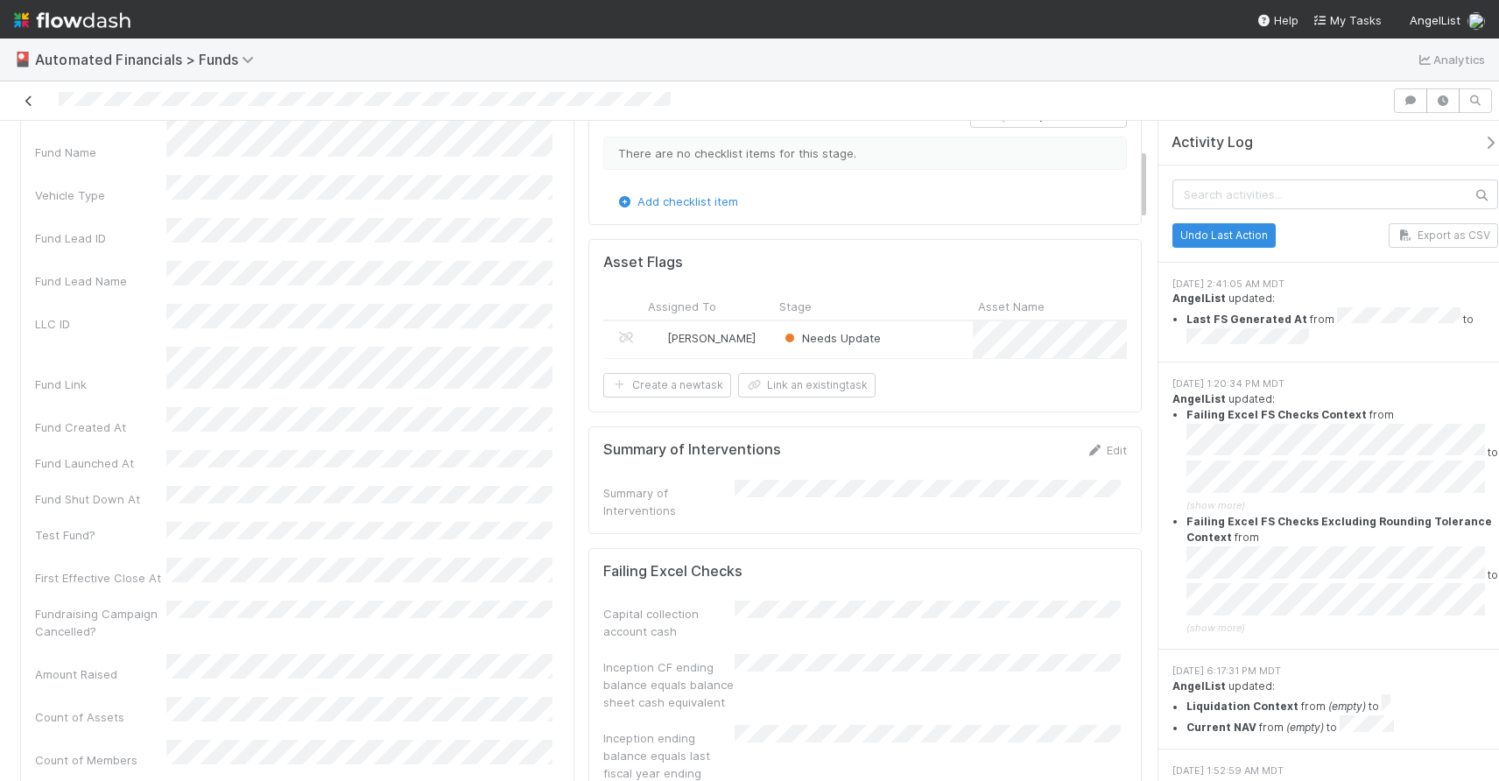
click at [32, 106] on icon at bounding box center [29, 100] width 18 height 11
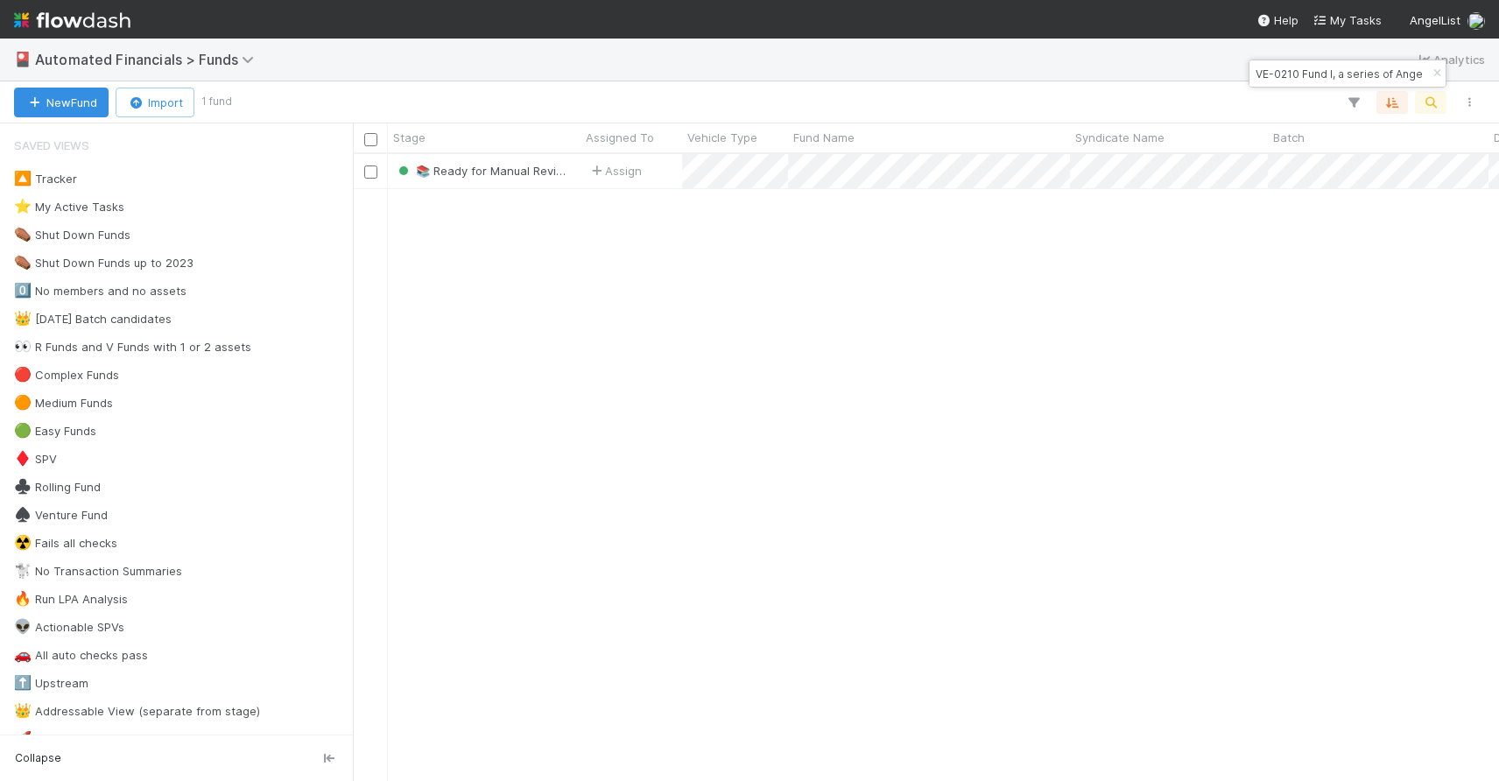
scroll to position [614, 1133]
click at [1440, 72] on icon "button" at bounding box center [1437, 73] width 18 height 11
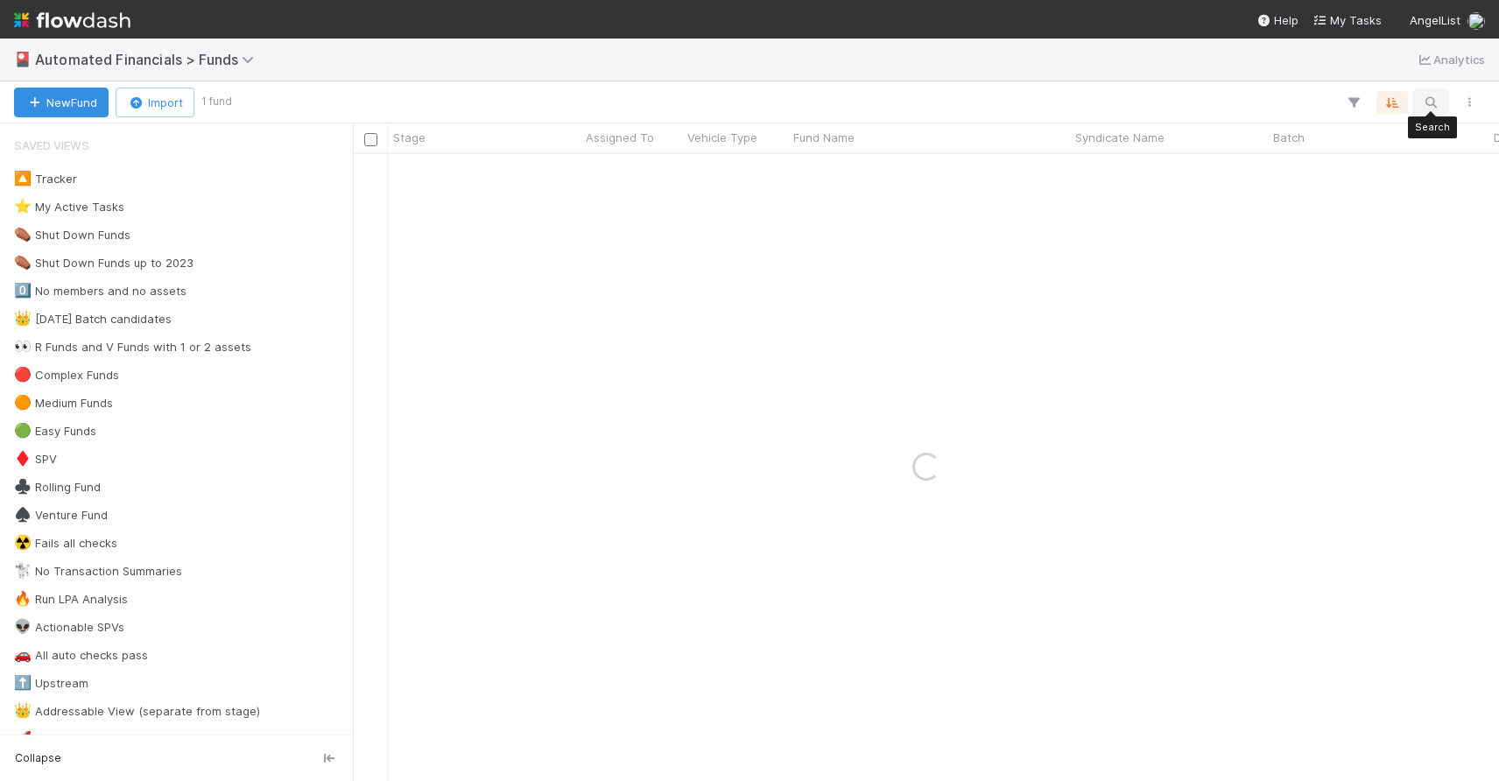
click at [1435, 99] on icon "button" at bounding box center [1431, 103] width 18 height 16
type input "CU11 Fund I, a series of Roll Up Vehicles, LP"
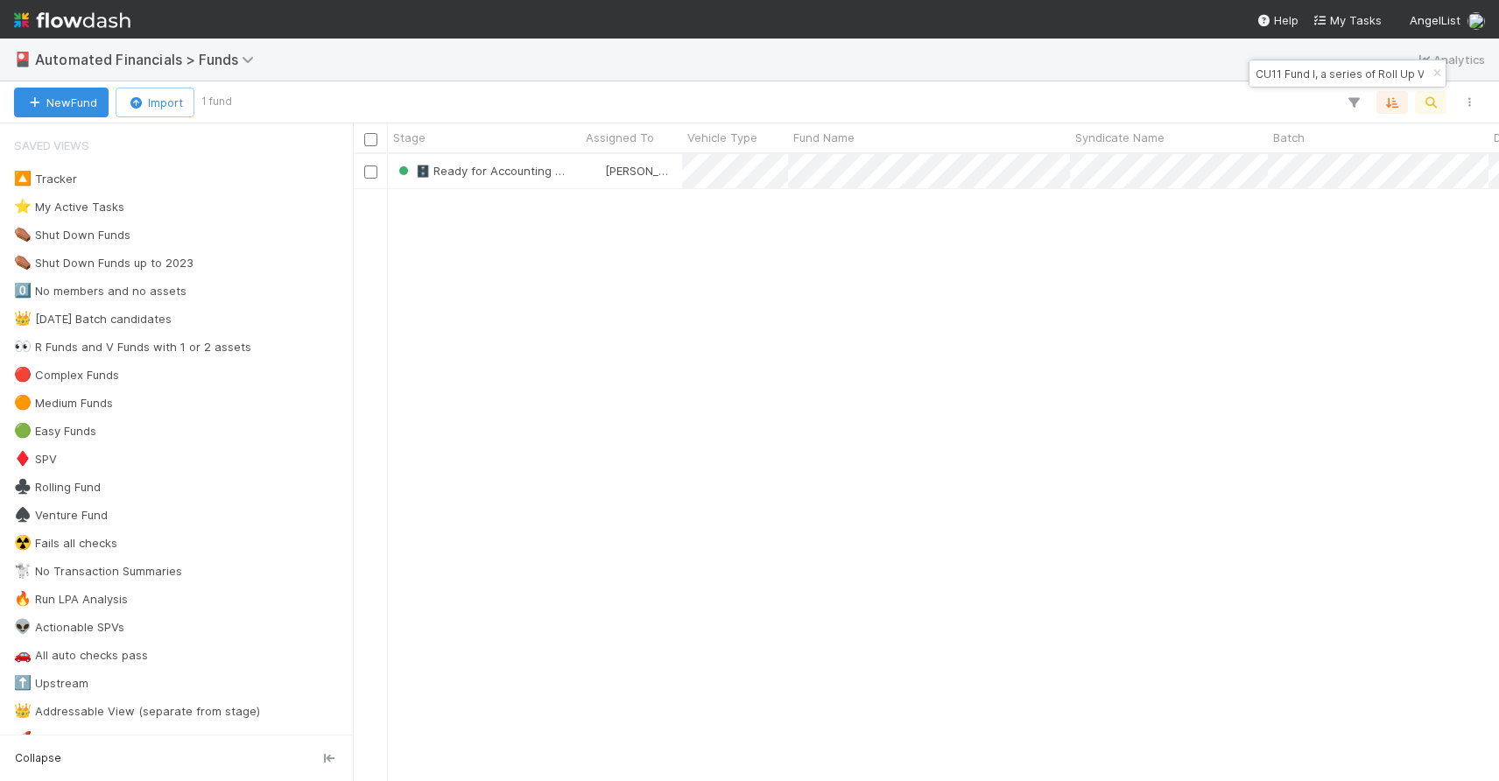
scroll to position [614, 1133]
click at [1434, 72] on icon "button" at bounding box center [1437, 73] width 18 height 11
click at [1434, 72] on div "🎴 Automated Financials > Funds Analytics" at bounding box center [749, 60] width 1499 height 42
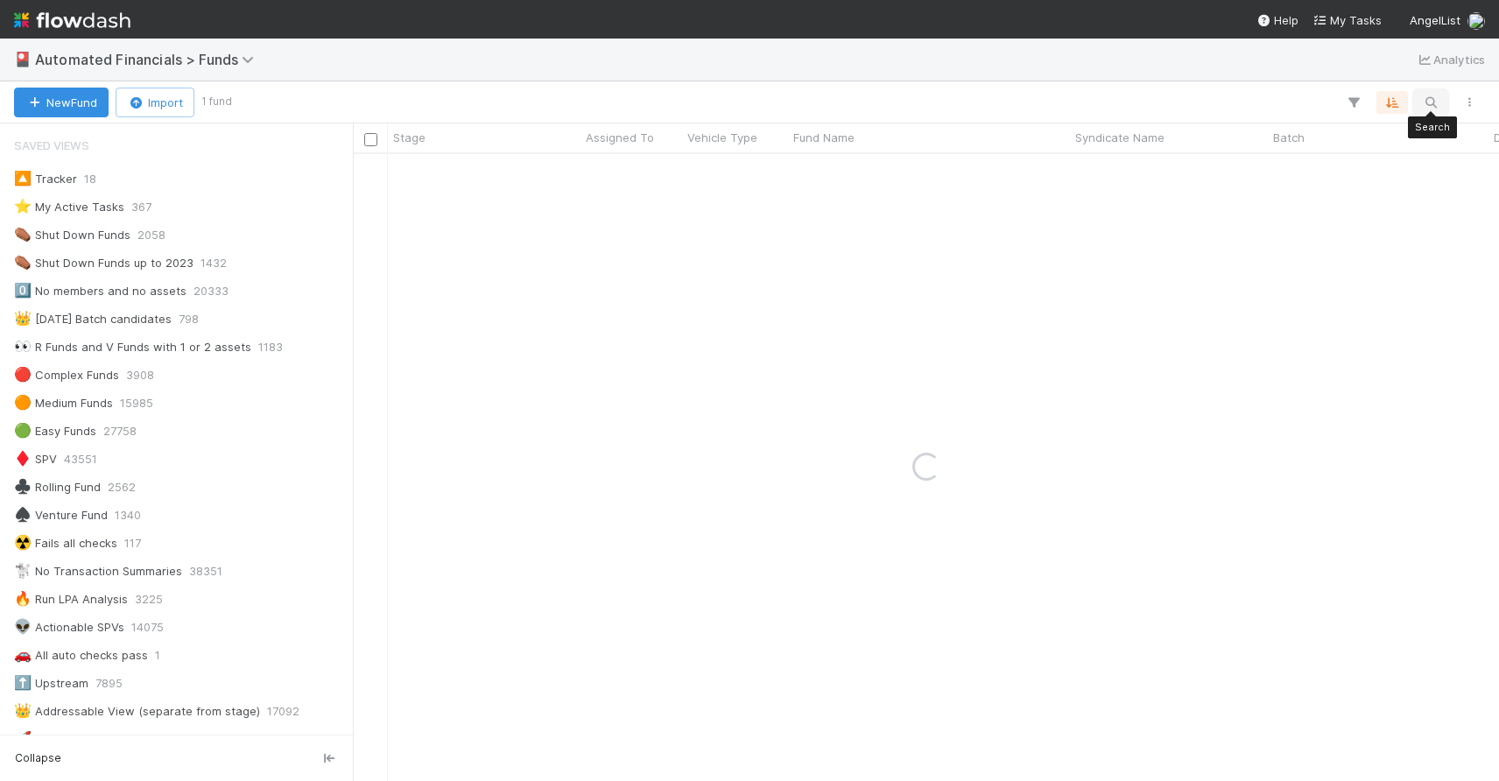
click at [1431, 100] on icon "button" at bounding box center [1431, 103] width 18 height 16
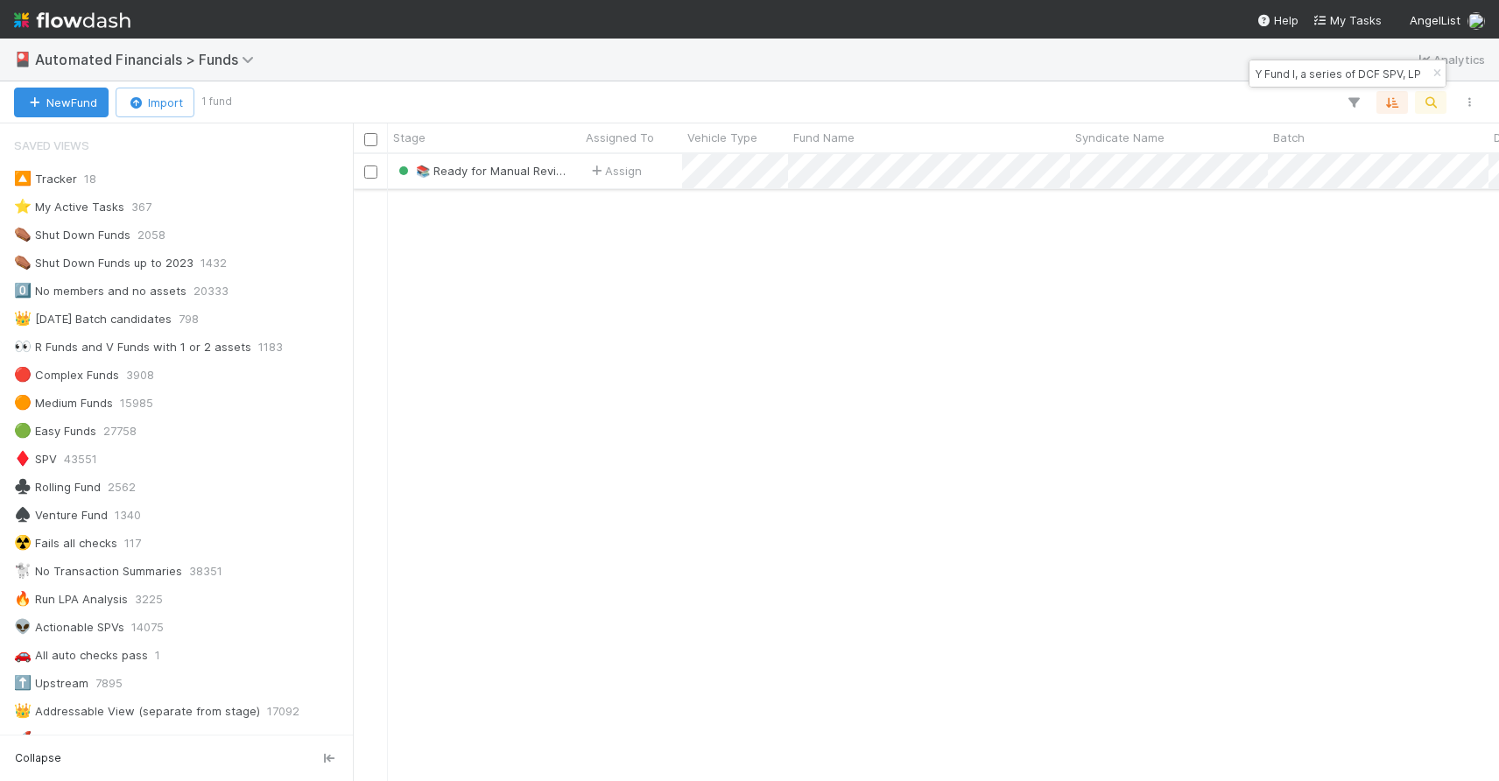
type input "Y Fund I, a series of DCF SPV, LP"
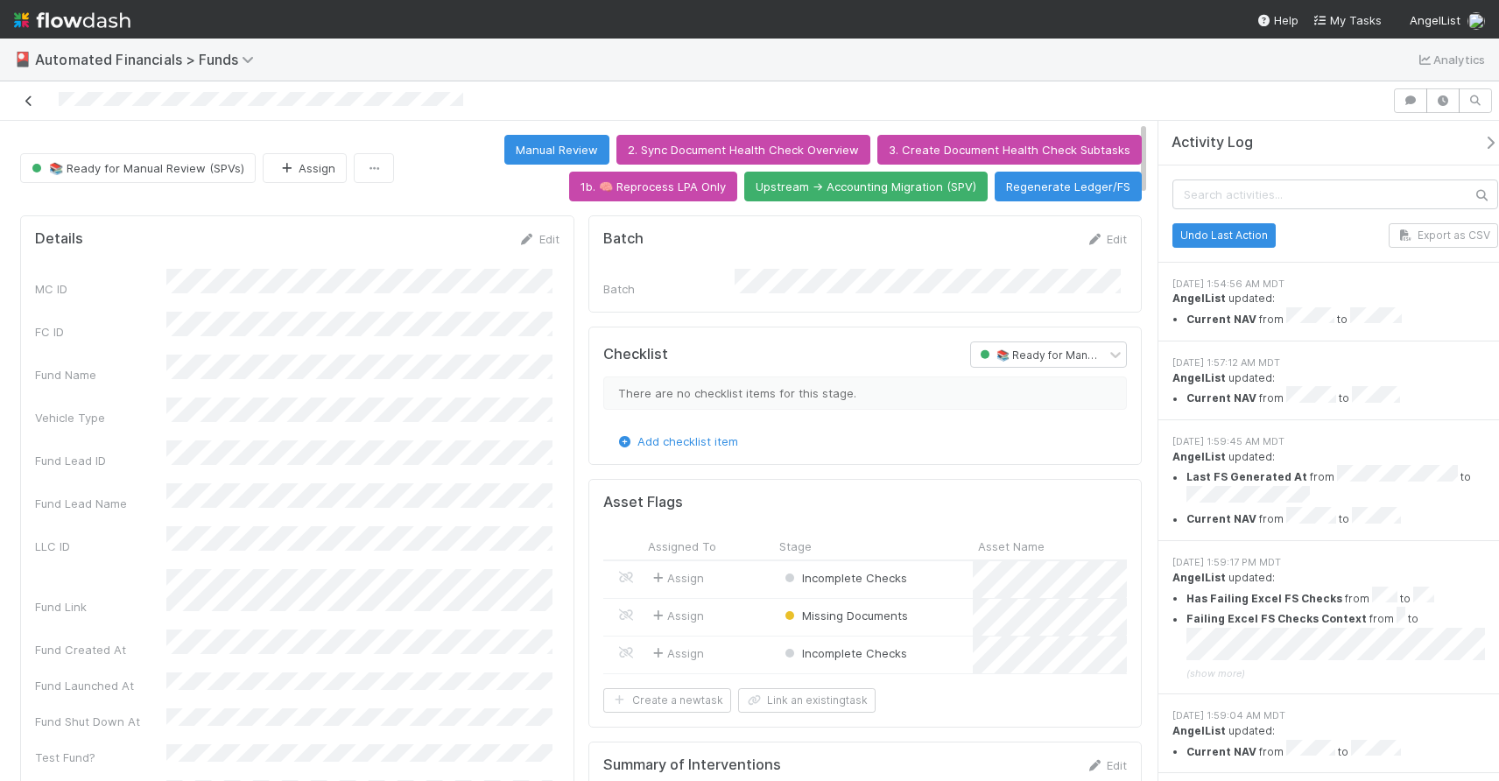
click at [36, 100] on icon at bounding box center [29, 100] width 18 height 11
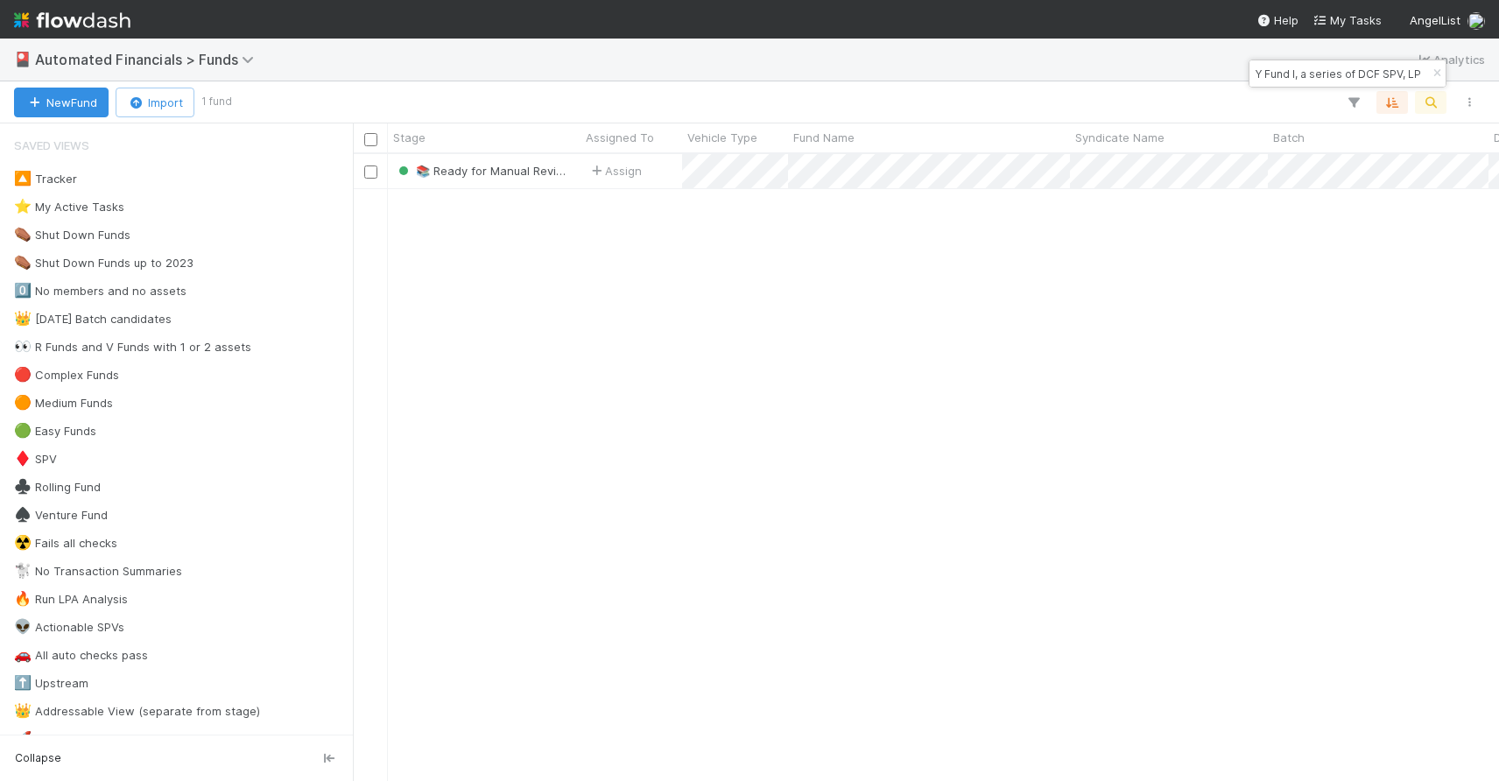
scroll to position [614, 1133]
click at [1435, 71] on icon "button" at bounding box center [1437, 73] width 18 height 11
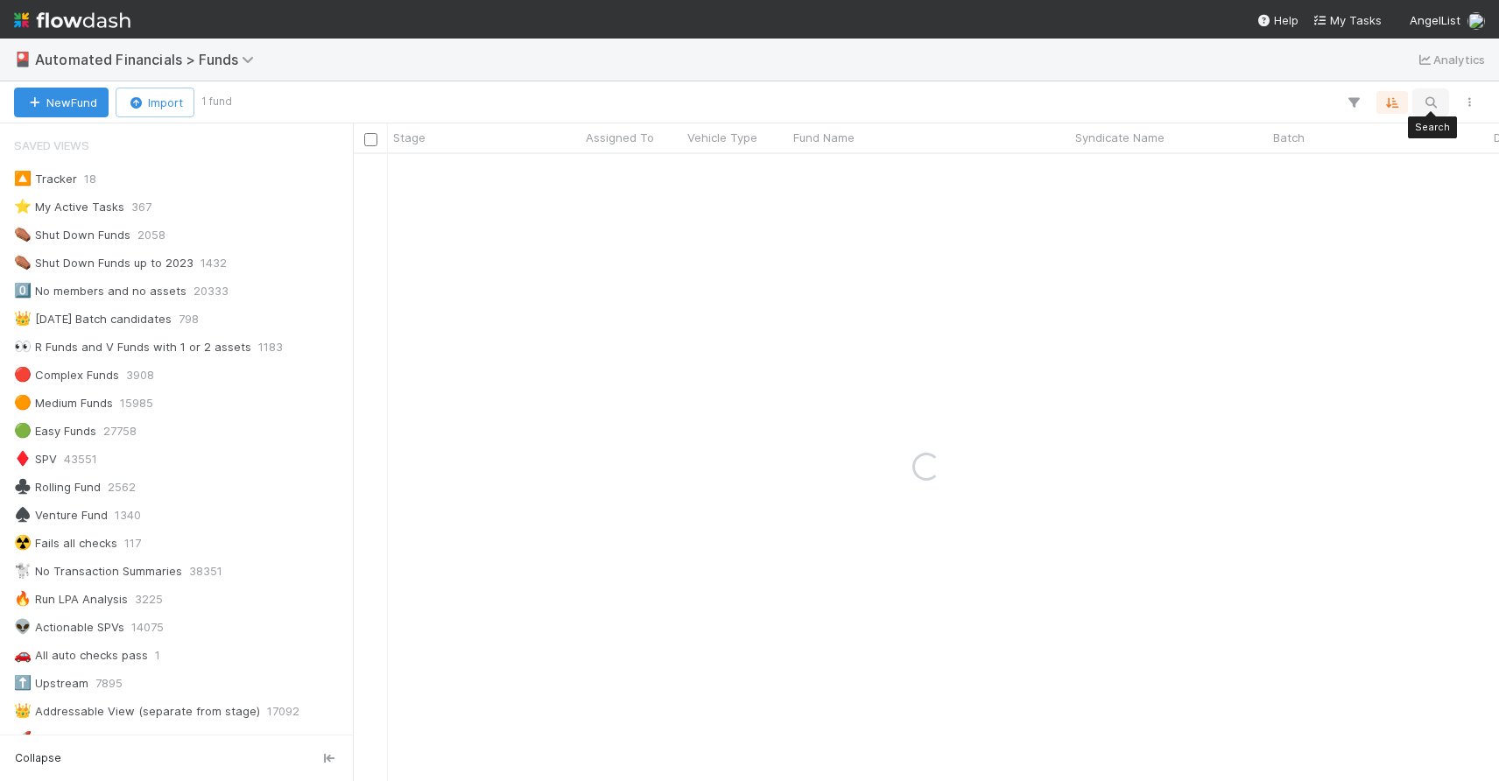
click at [1434, 112] on button "button" at bounding box center [1431, 102] width 32 height 23
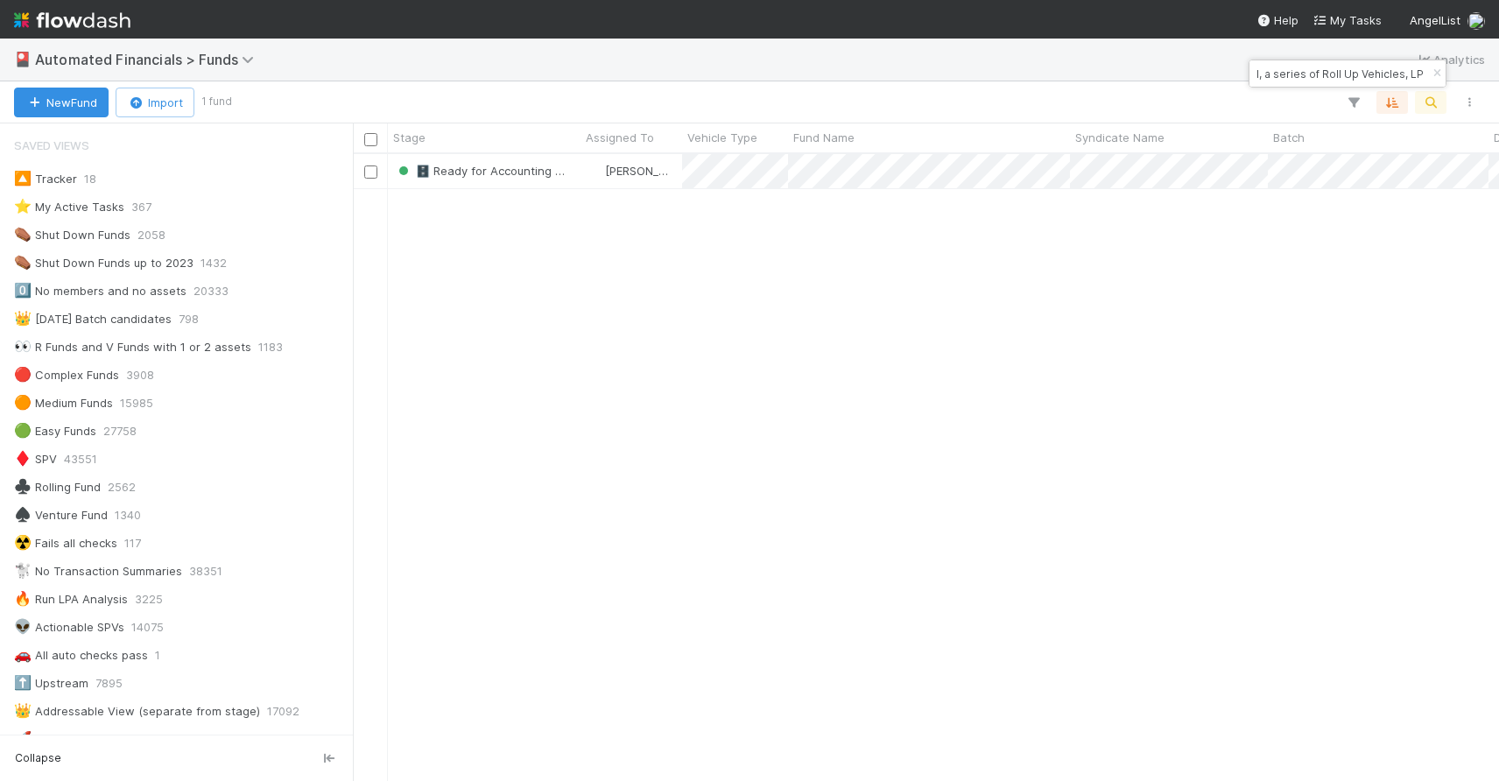
type input "CU11 Fund I, a series of Roll Up Vehicles, LP"
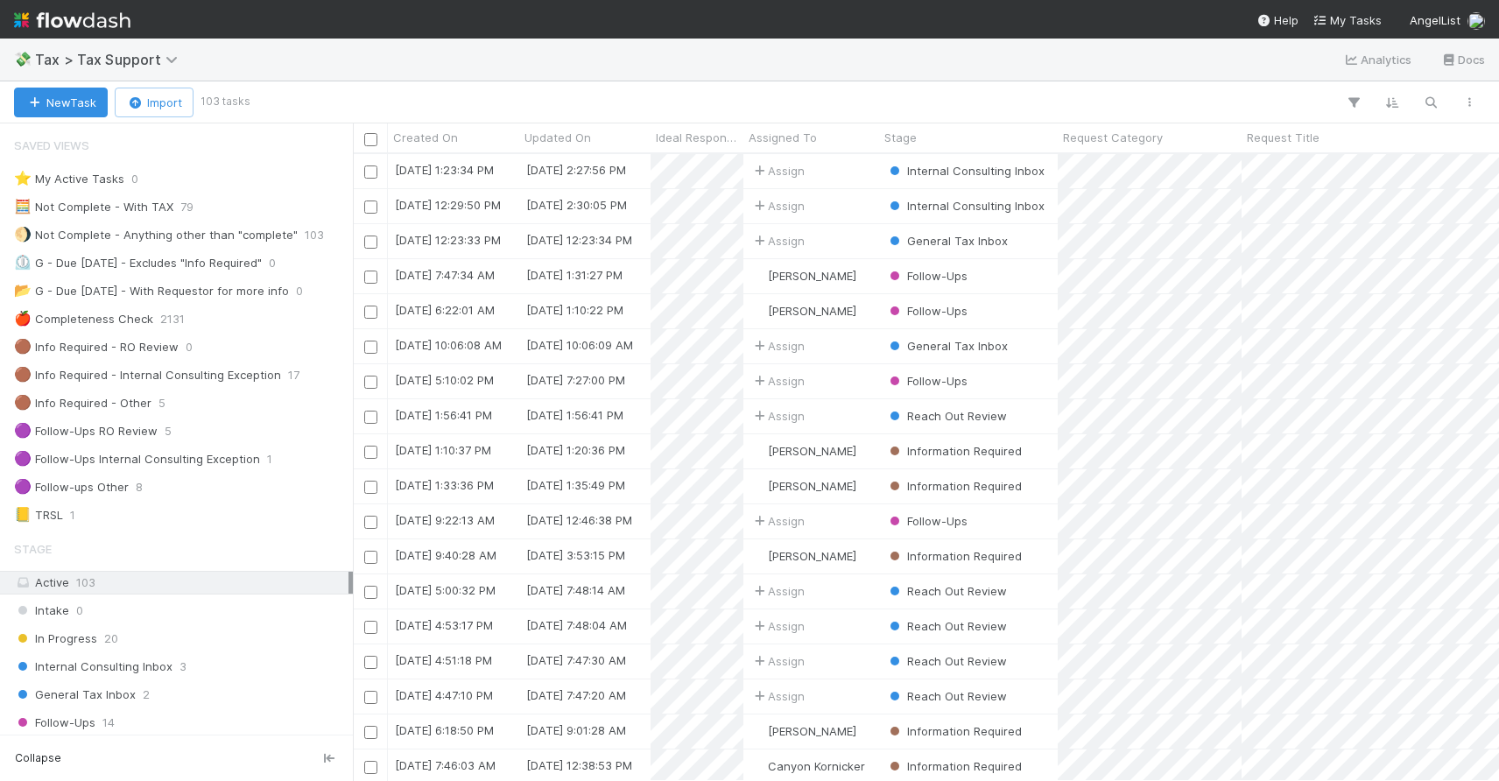
scroll to position [614, 1133]
